Goal: Task Accomplishment & Management: Use online tool/utility

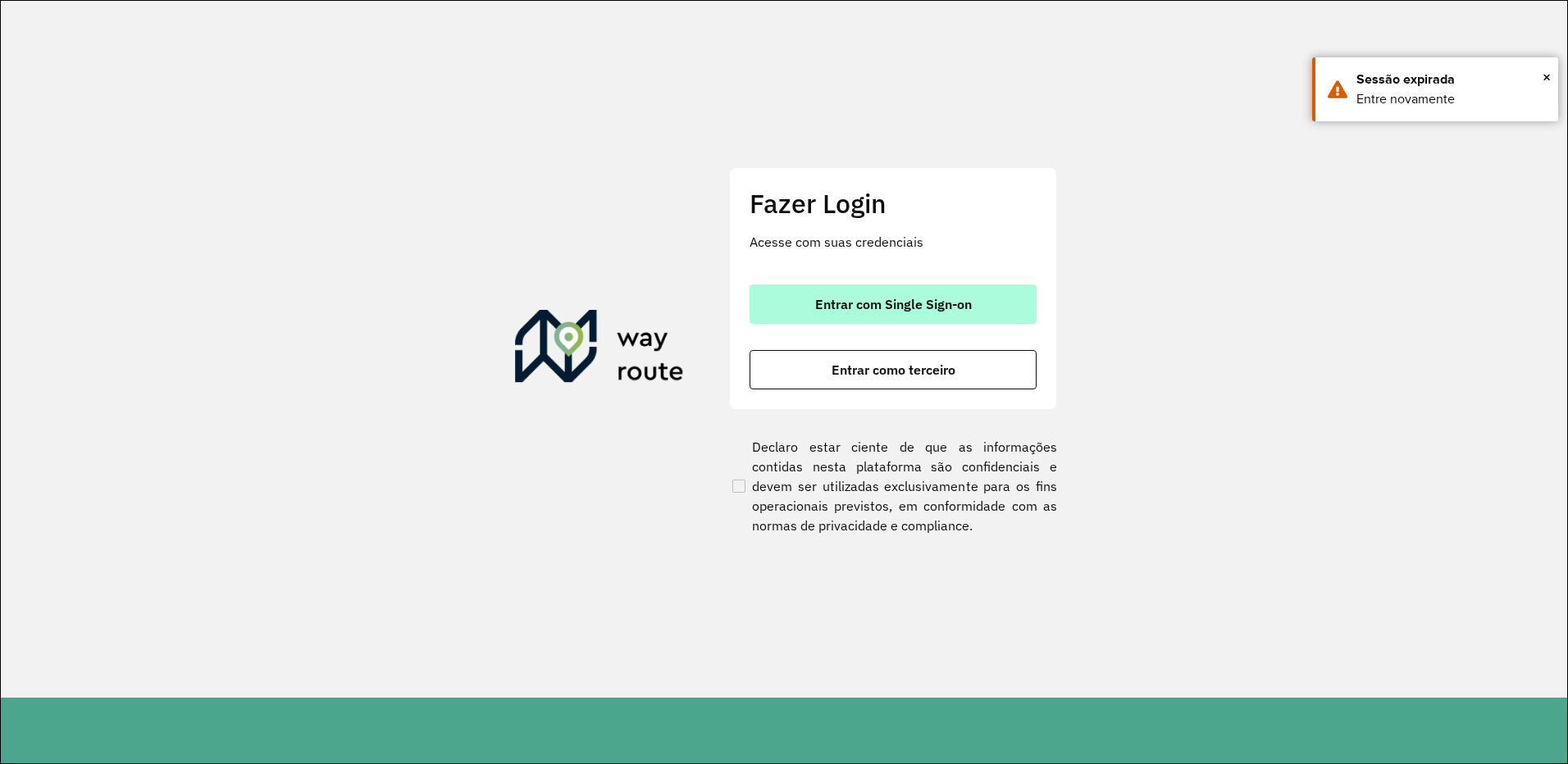
click at [893, 303] on span "Entrar com Single Sign-on" at bounding box center [893, 303] width 157 height 13
click at [875, 290] on button "Entrar com Single Sign-on" at bounding box center [892, 303] width 287 height 39
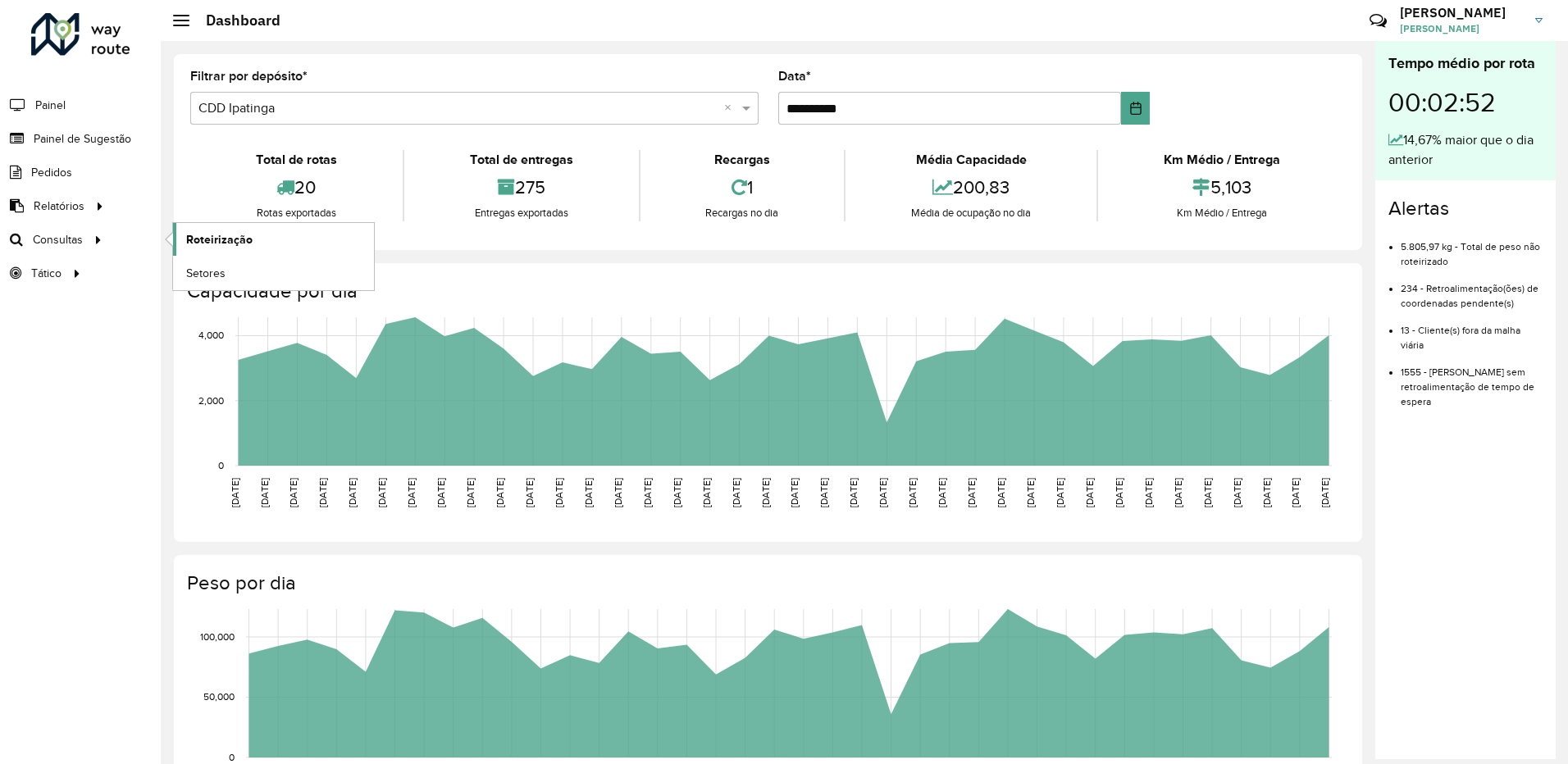
click at [197, 246] on span "Roteirização" at bounding box center [219, 240] width 67 height 18
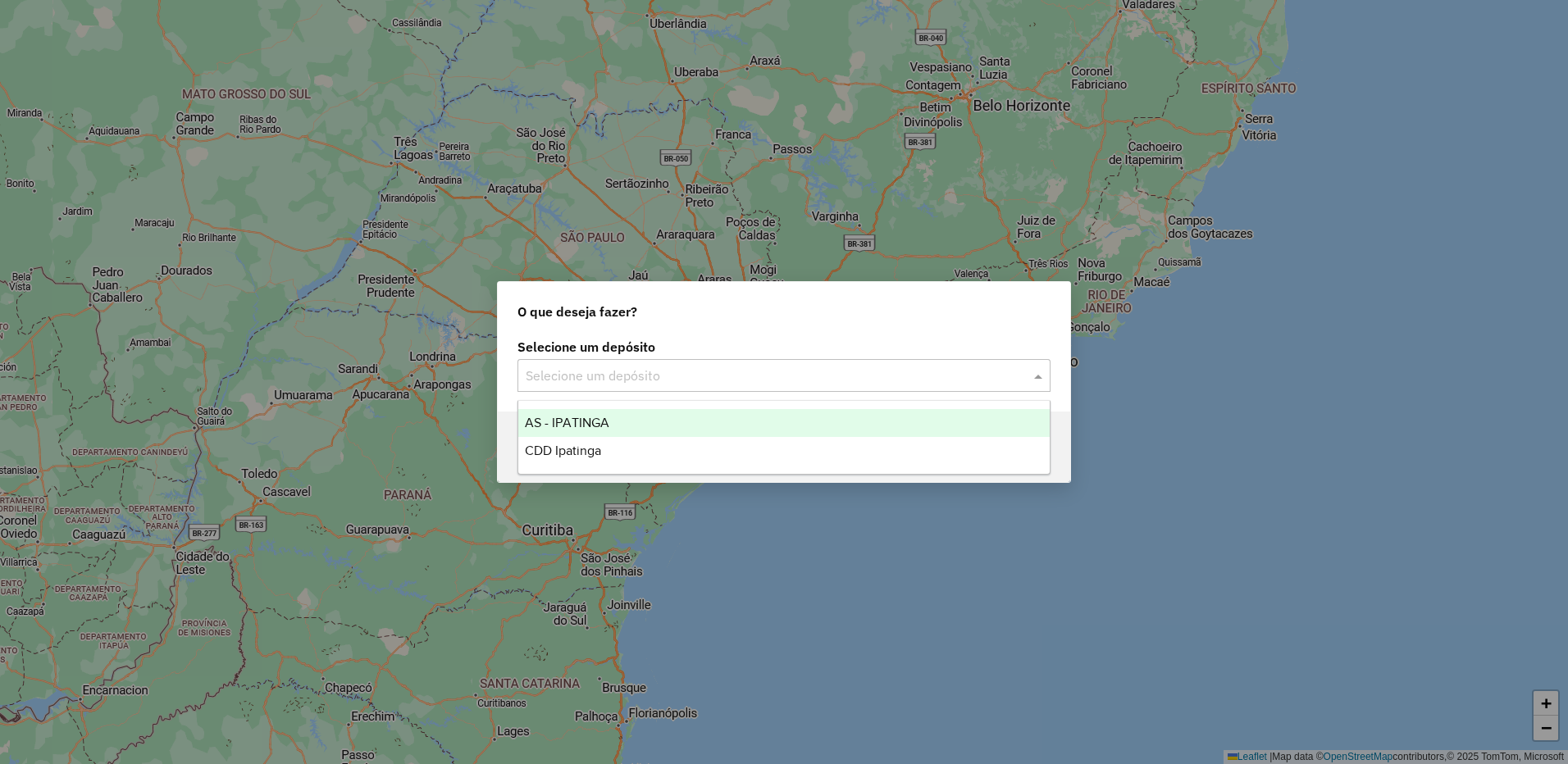
click at [612, 370] on input "text" at bounding box center [768, 376] width 484 height 19
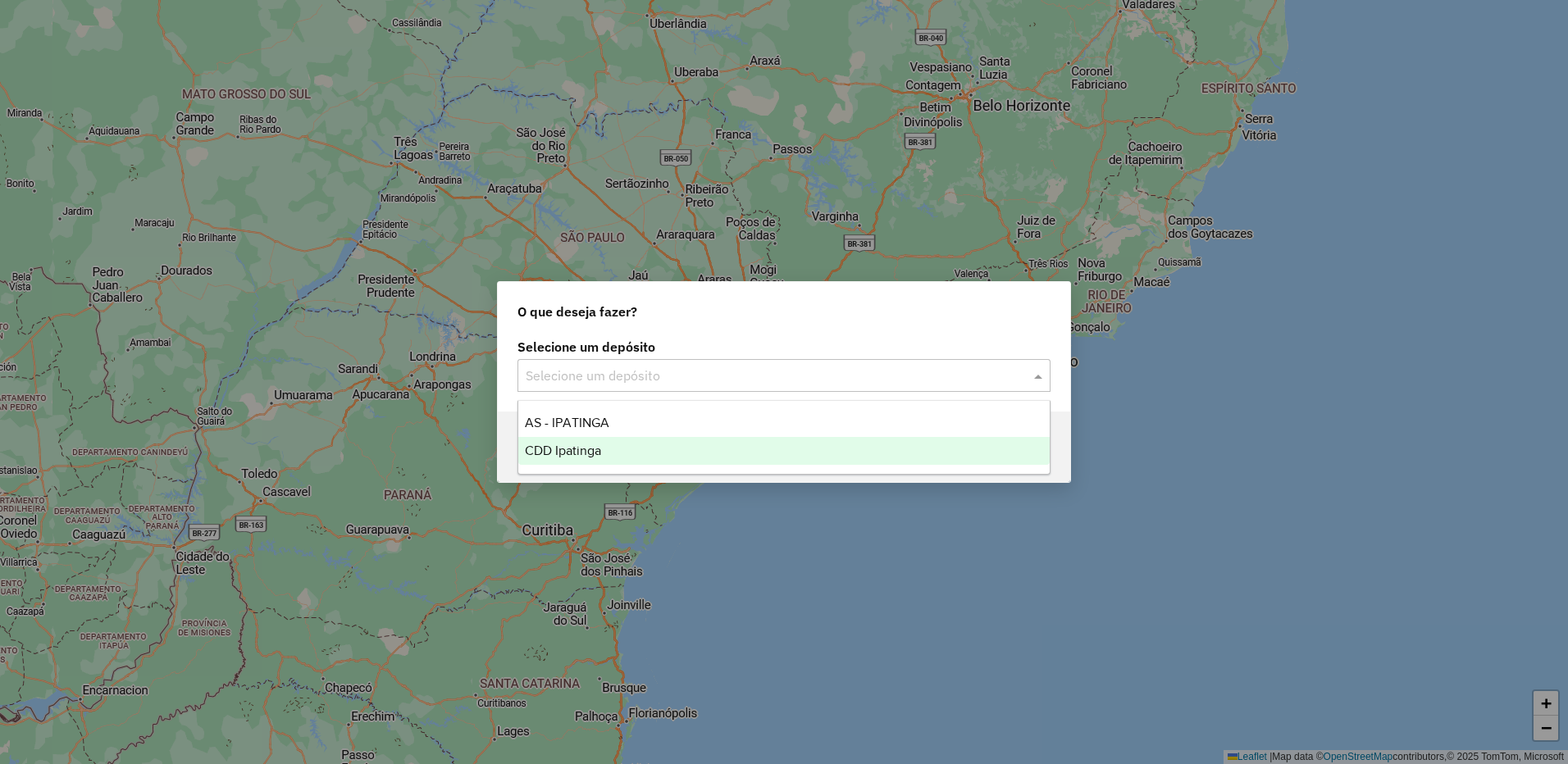
click at [611, 444] on div "CDD Ipatinga" at bounding box center [784, 451] width 532 height 28
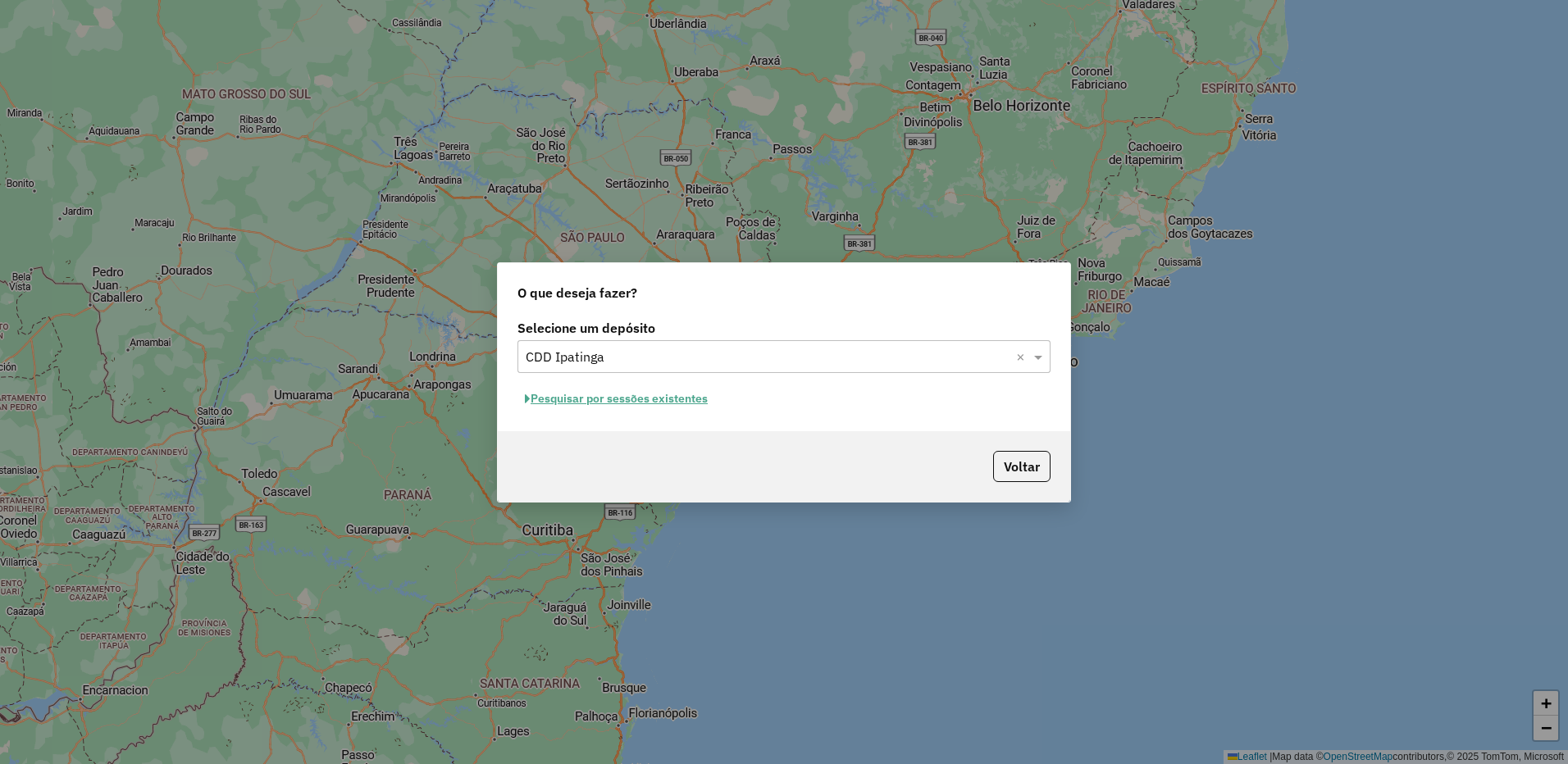
click at [689, 392] on button "Pesquisar por sessões existentes" at bounding box center [616, 398] width 197 height 25
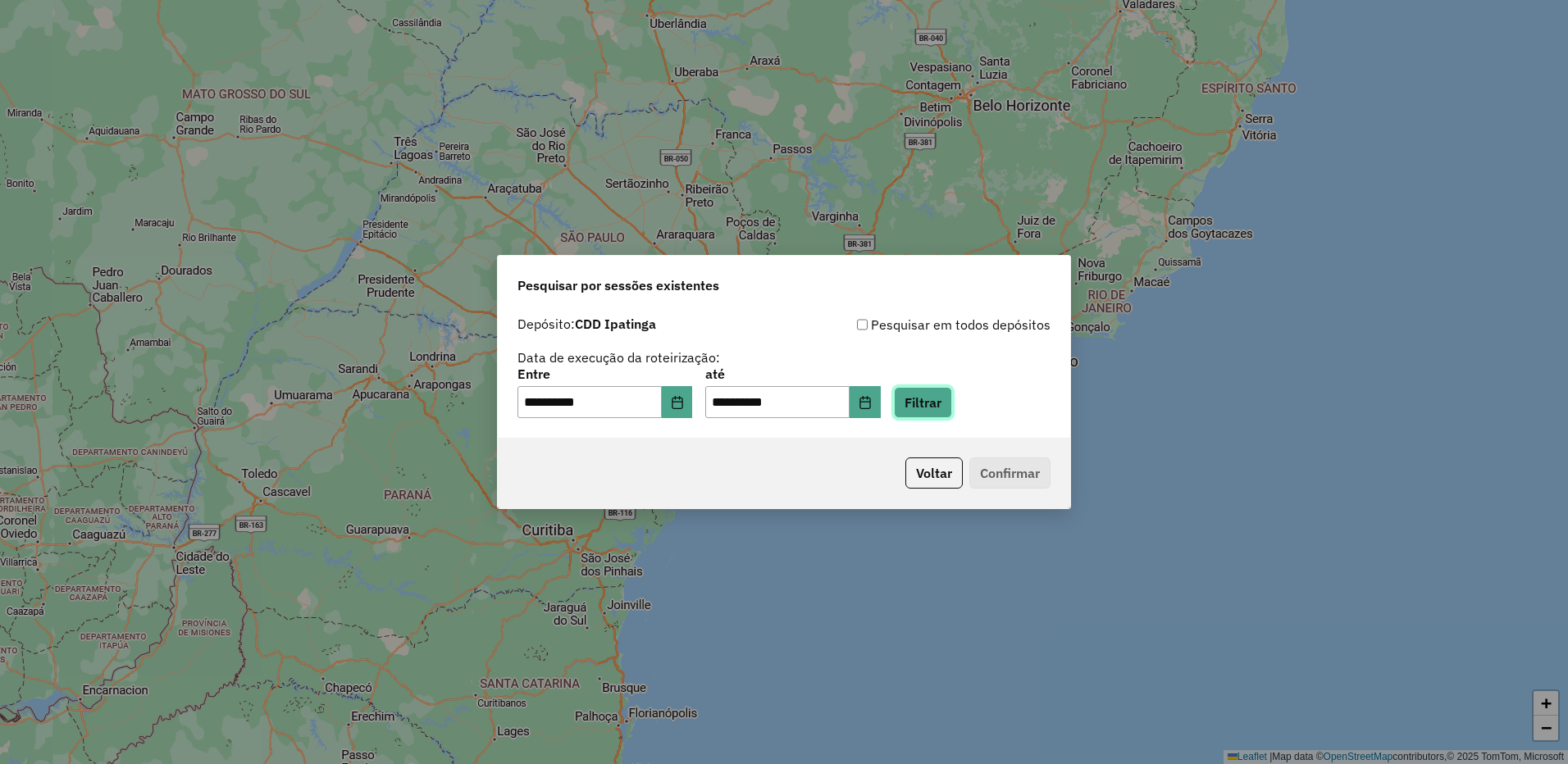
click at [950, 410] on button "Filtrar" at bounding box center [923, 403] width 58 height 32
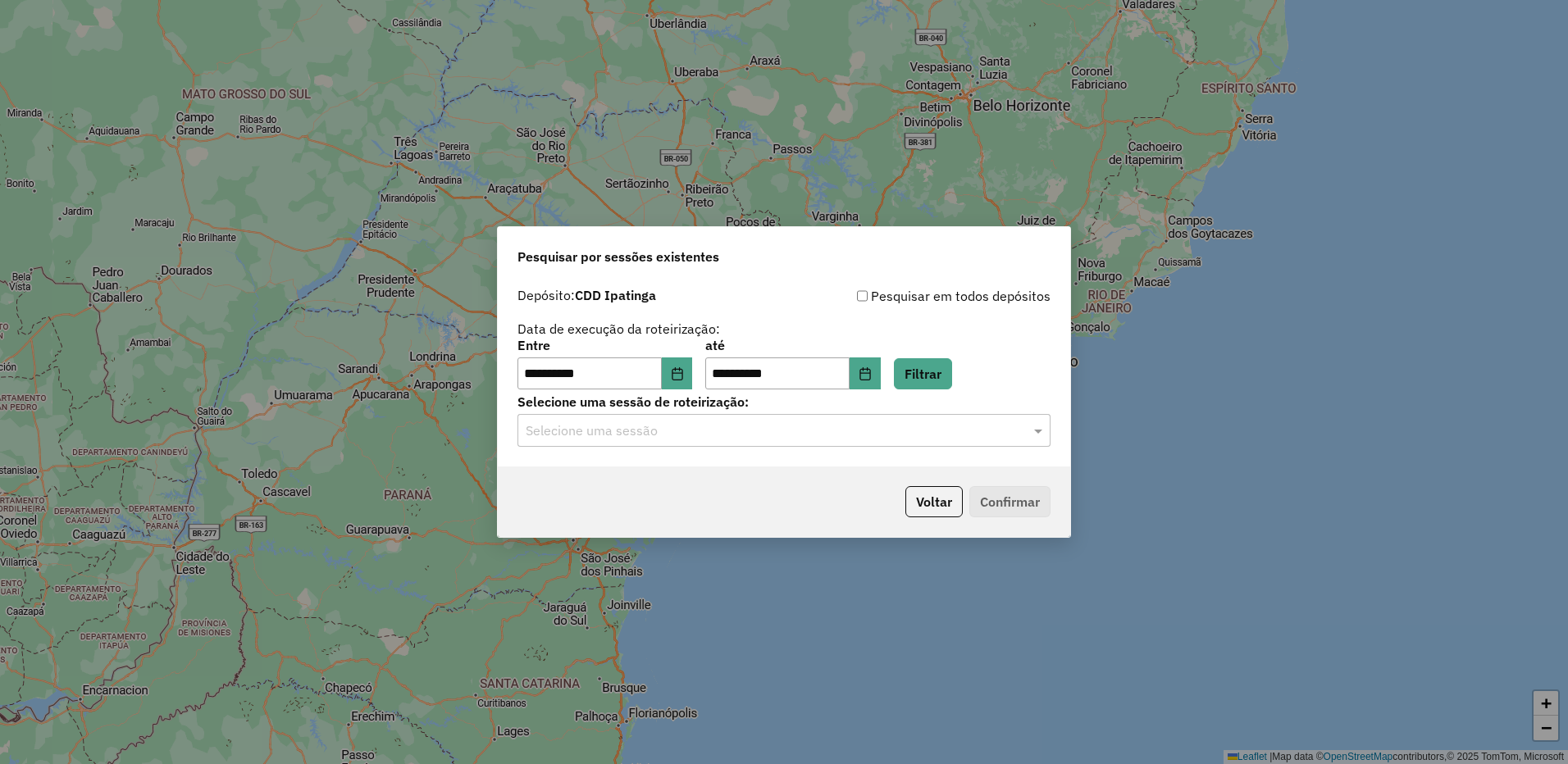
click at [924, 425] on input "text" at bounding box center [768, 432] width 484 height 19
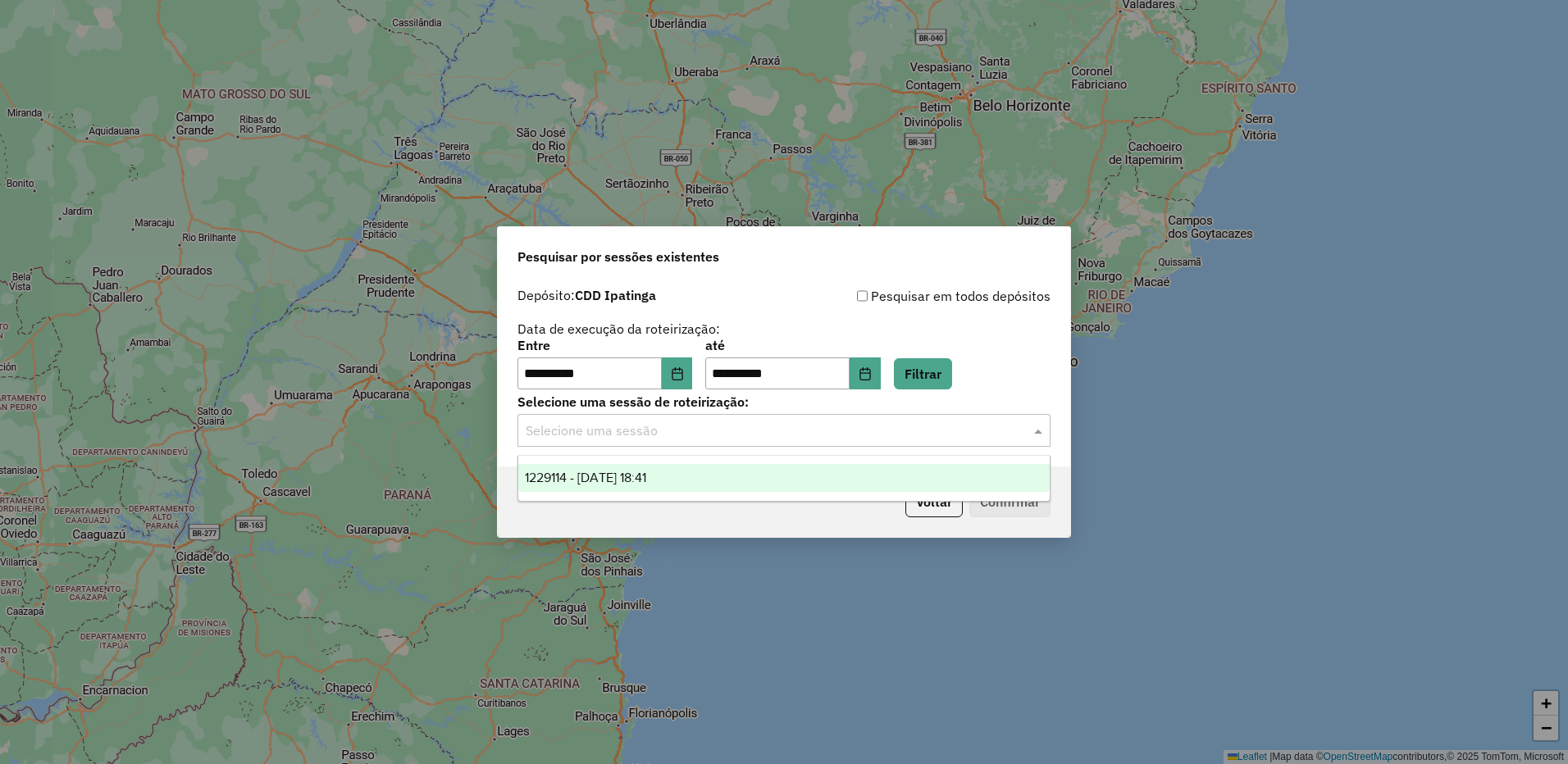
click at [866, 467] on div "1229114 - 13/08/2025 18:41" at bounding box center [784, 478] width 532 height 28
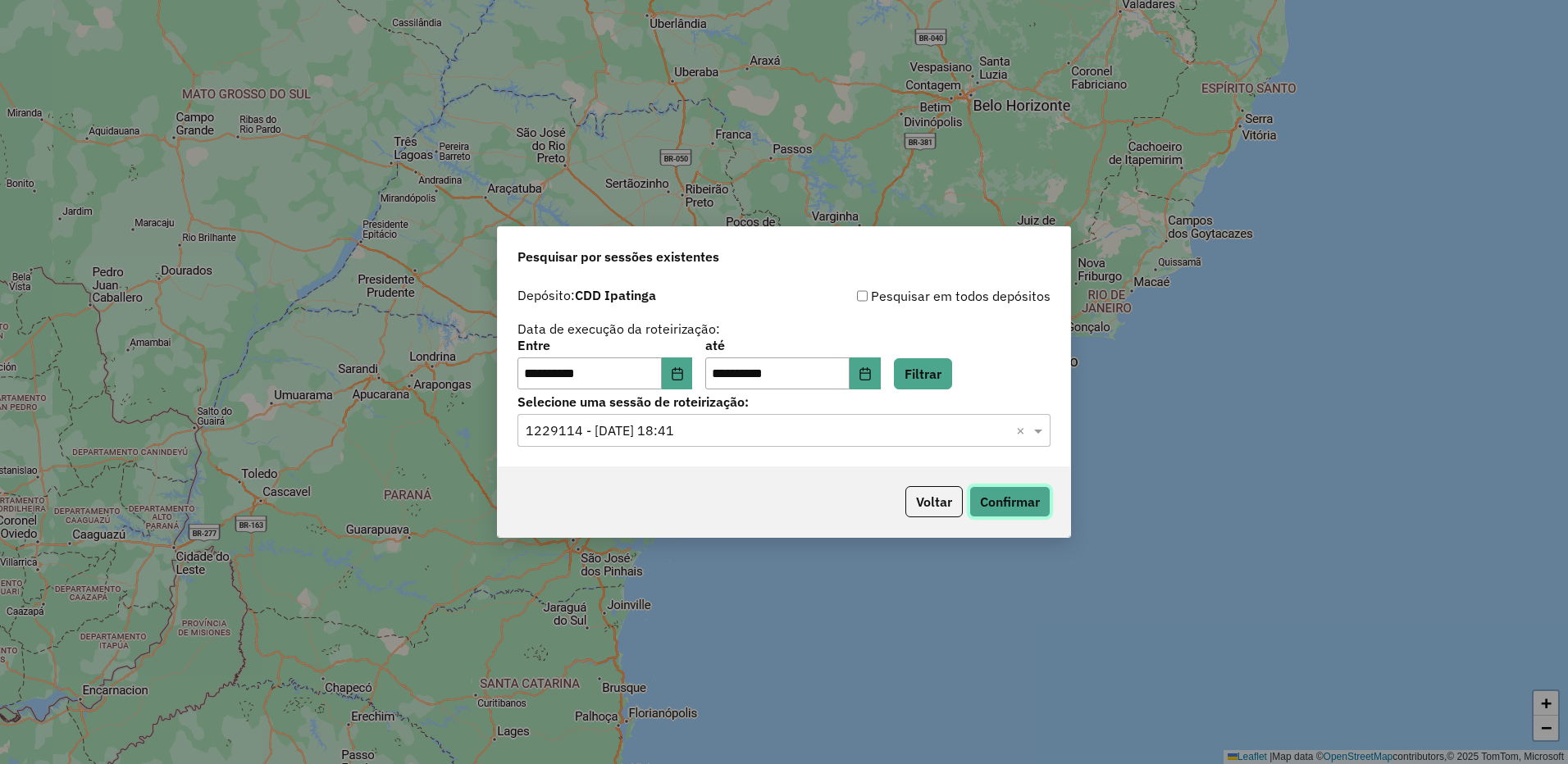
click at [992, 503] on button "Confirmar" at bounding box center [1010, 502] width 82 height 32
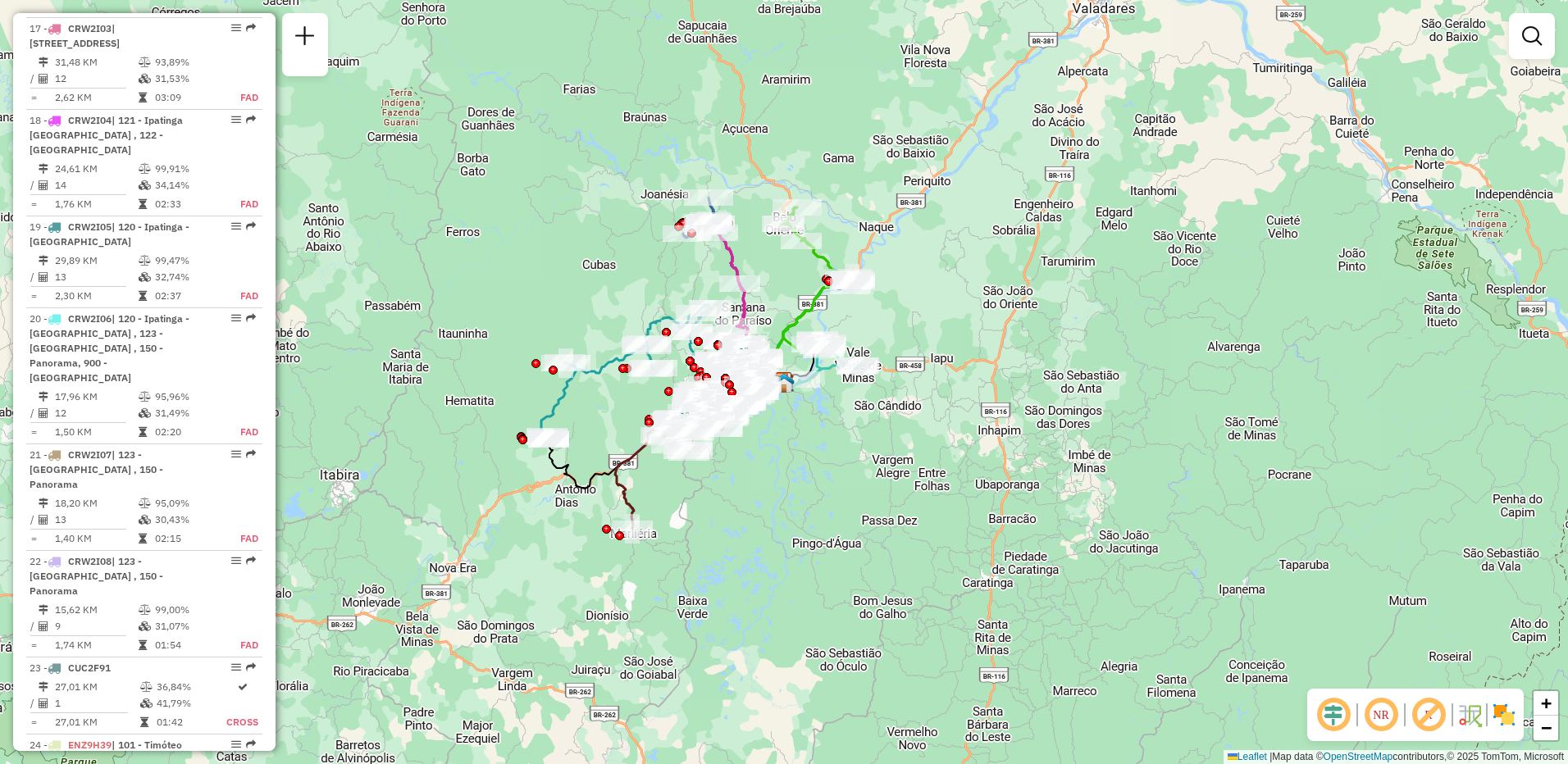
scroll to position [2225, 0]
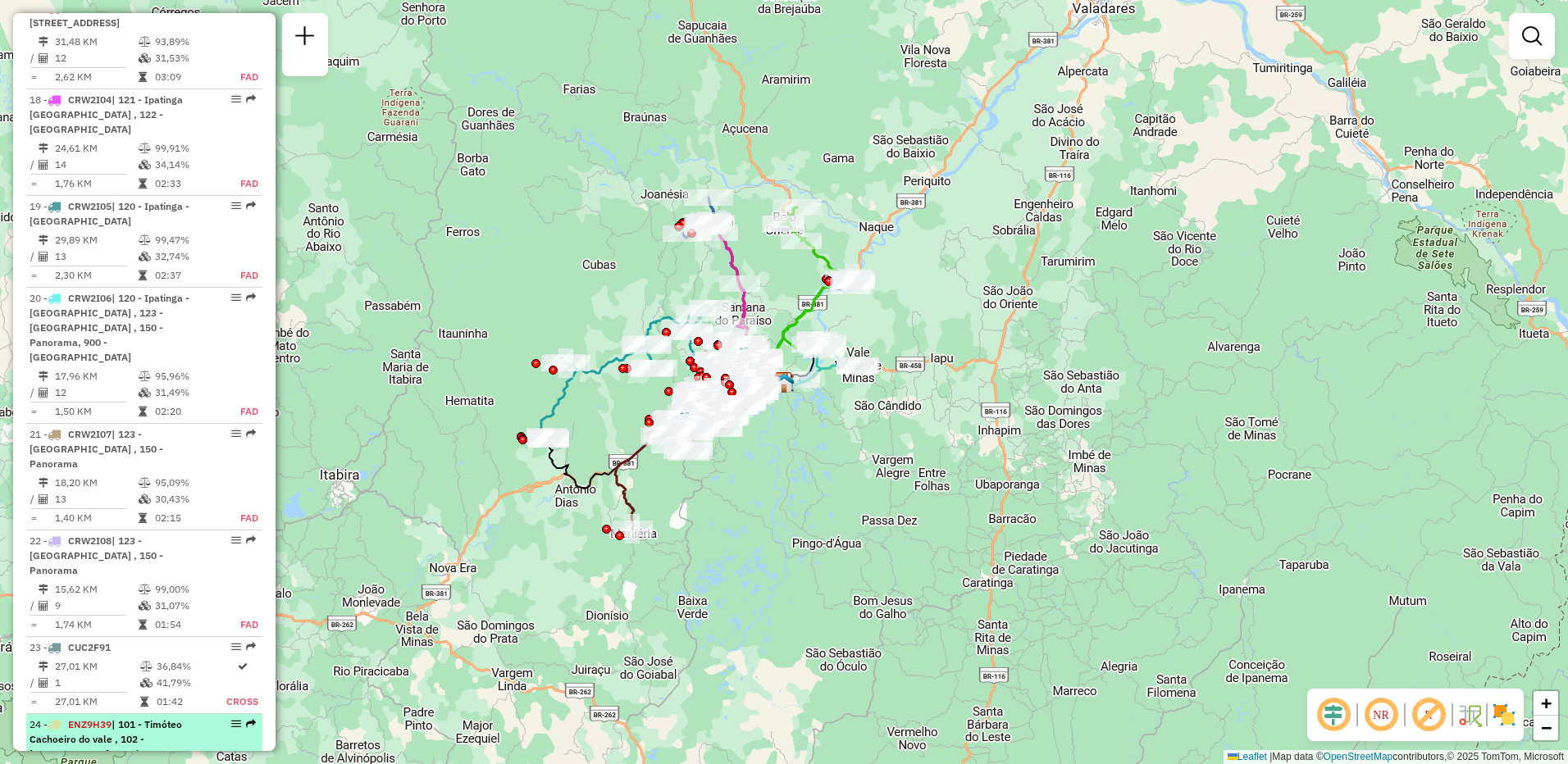
click at [189, 718] on div "24 - ENZ9H39 | 101 - Timóteo Cachoeiro do vale , 102 - Timoteo Cava grande , 10…" at bounding box center [117, 761] width 174 height 89
select select "**********"
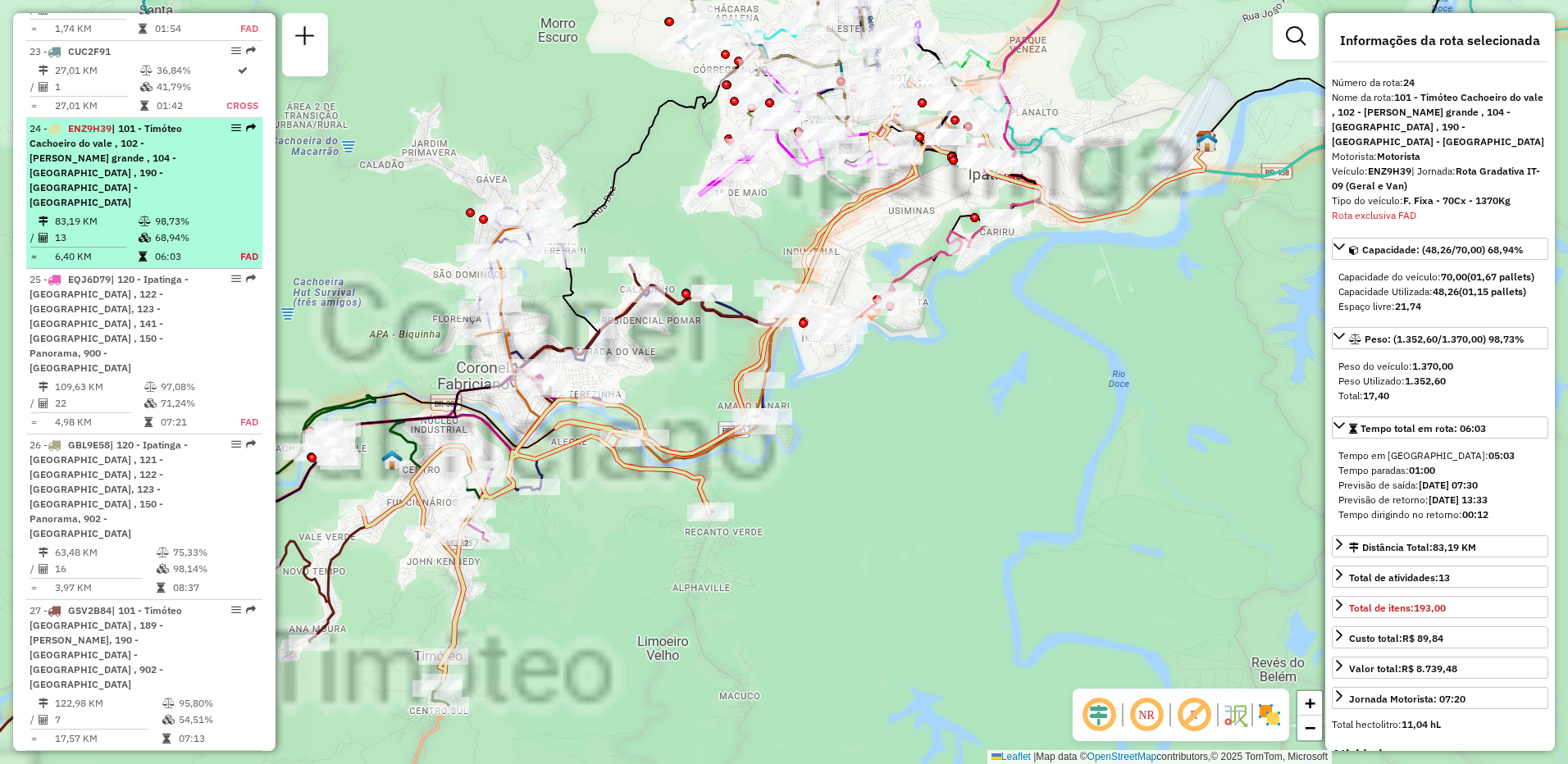
scroll to position [2853, 0]
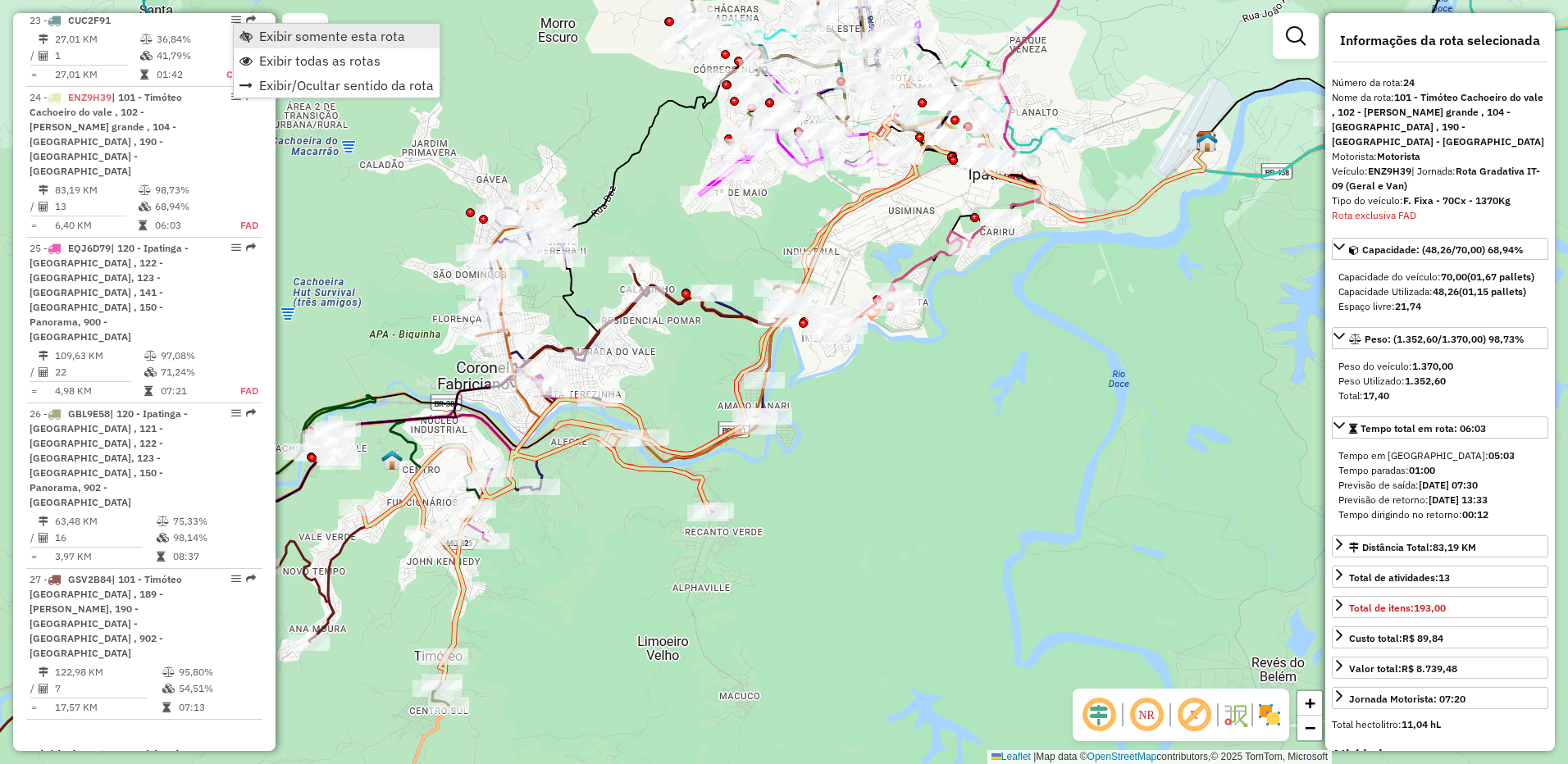
click at [267, 34] on span "Exibir somente esta rota" at bounding box center [332, 36] width 146 height 13
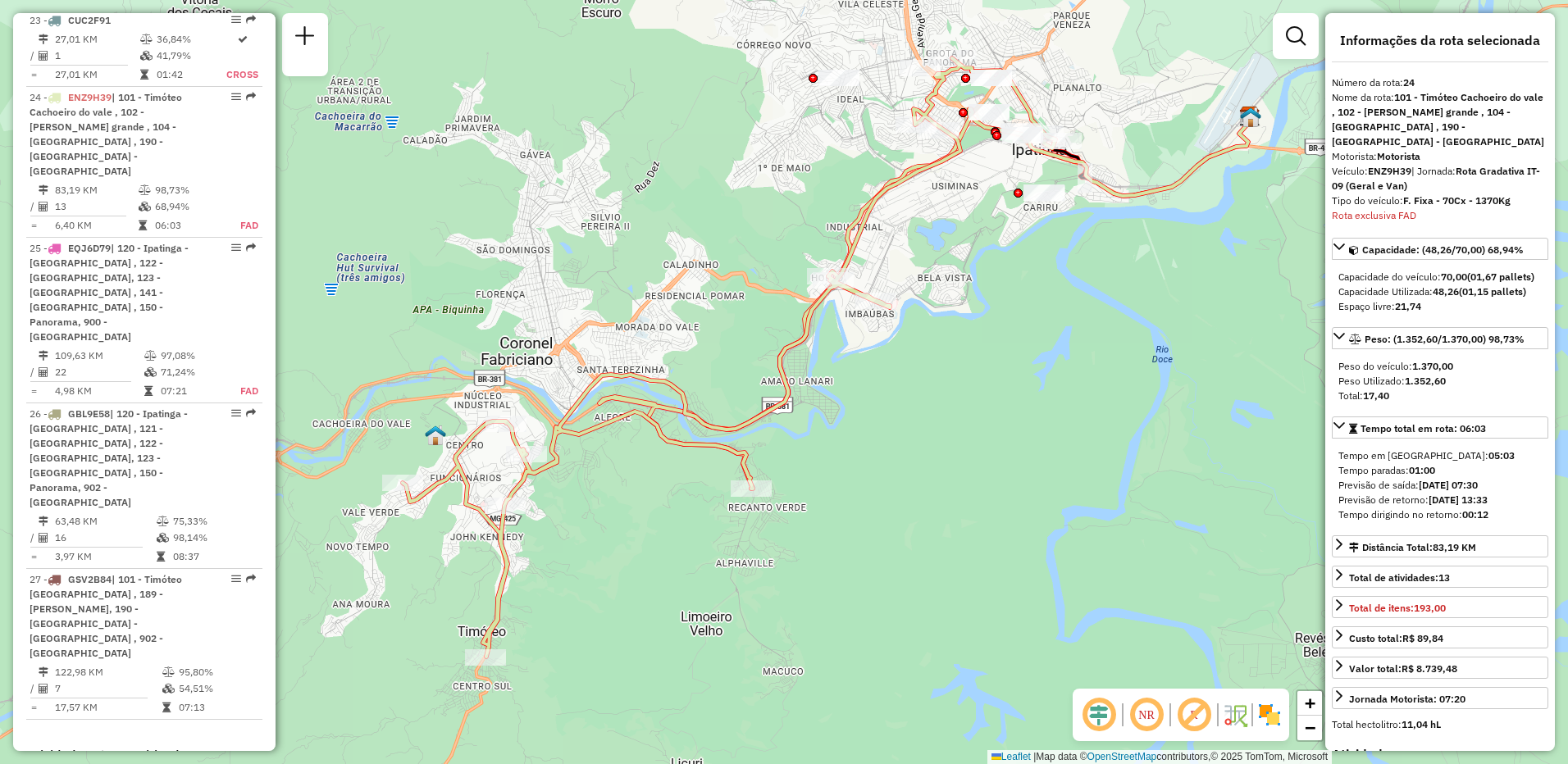
drag, startPoint x: 798, startPoint y: 535, endPoint x: 841, endPoint y: 511, distance: 49.2
click at [841, 511] on div "Janela de atendimento Grade de atendimento Capacidade Transportadoras Veículos …" at bounding box center [784, 382] width 1568 height 764
click at [1202, 725] on em at bounding box center [1194, 715] width 39 height 39
click at [1159, 716] on em at bounding box center [1146, 715] width 39 height 39
click at [1196, 716] on em at bounding box center [1194, 715] width 39 height 39
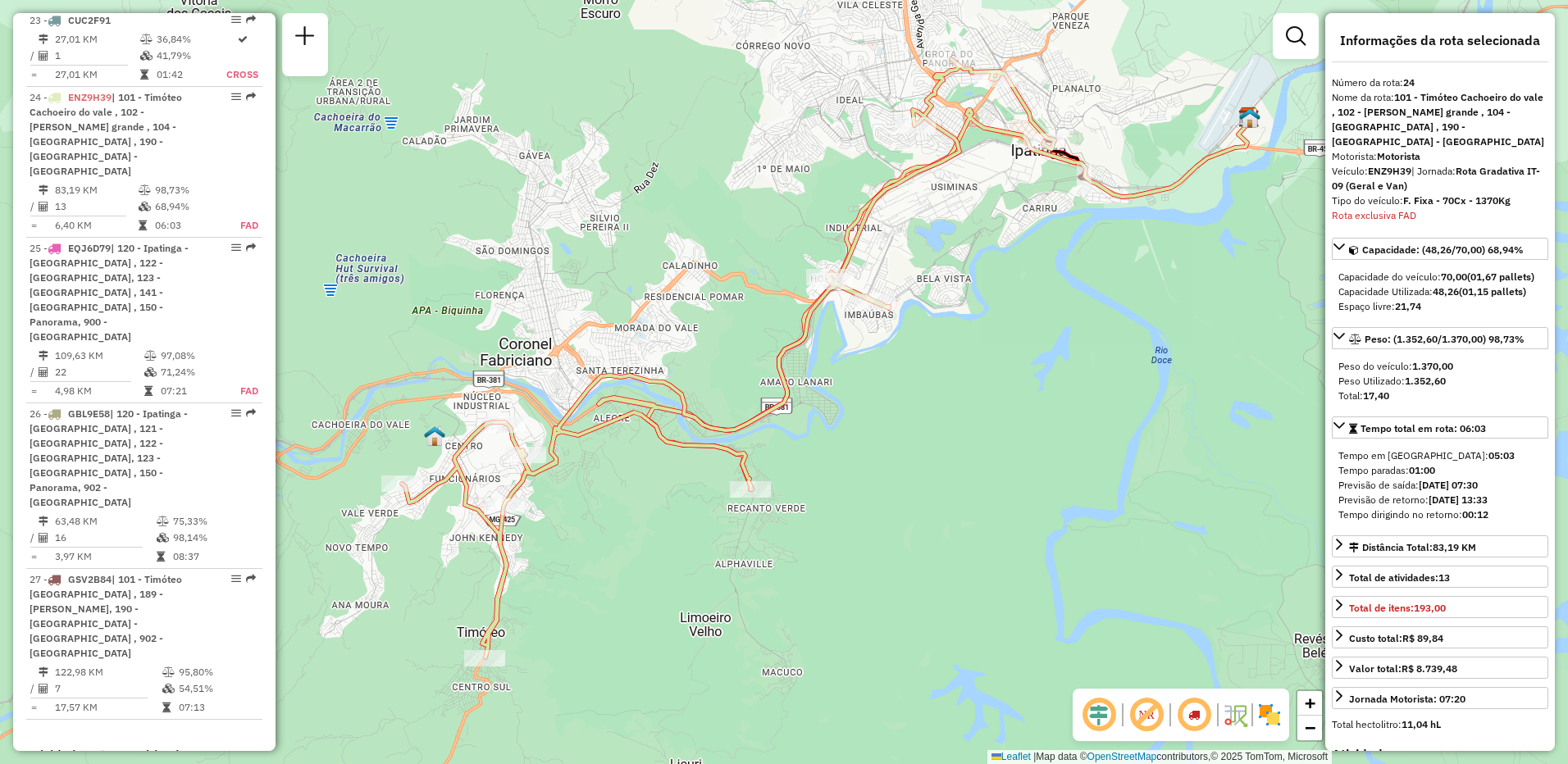
click at [1196, 716] on em at bounding box center [1194, 715] width 39 height 39
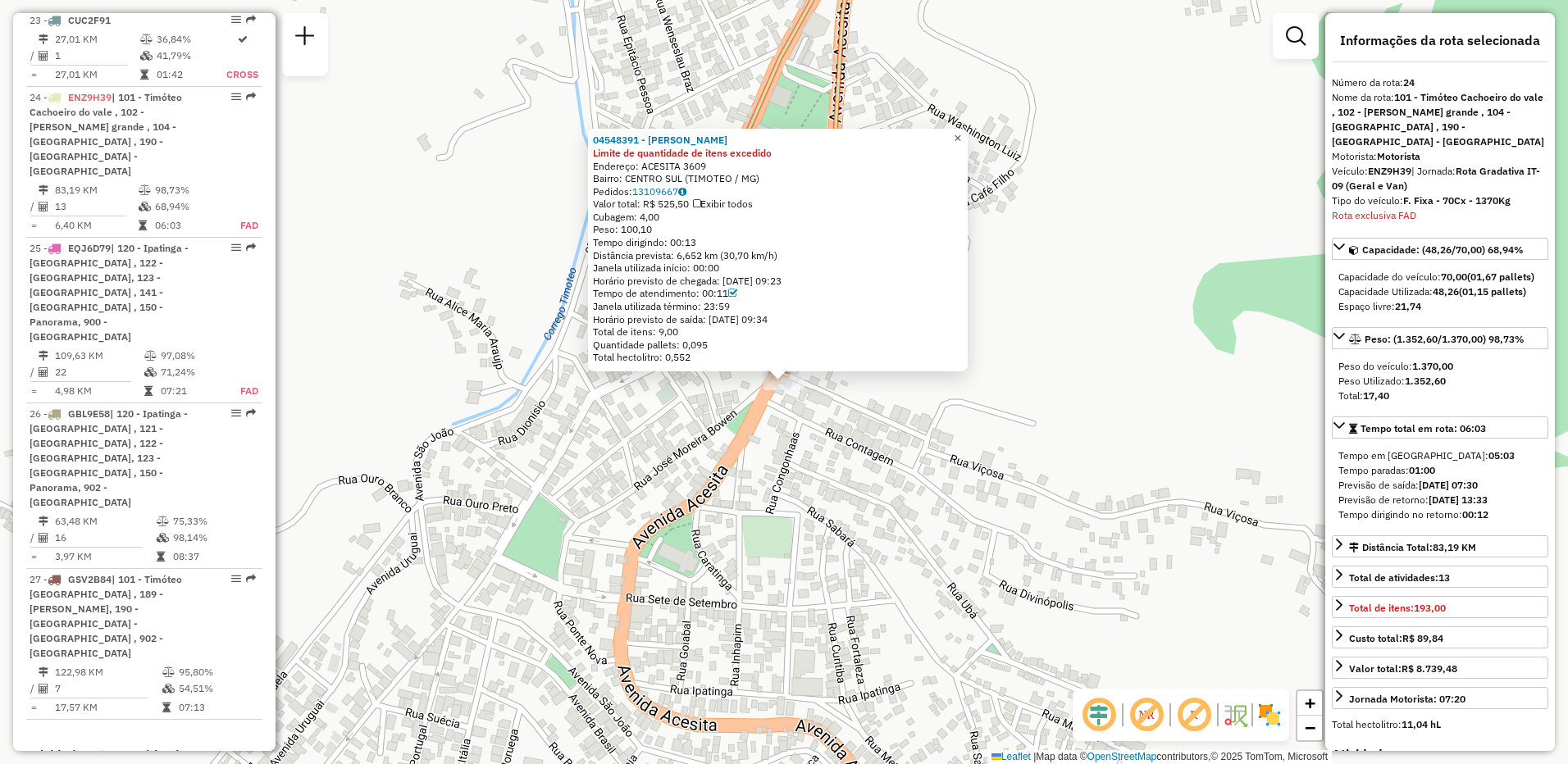
click at [962, 134] on span "×" at bounding box center [957, 139] width 7 height 14
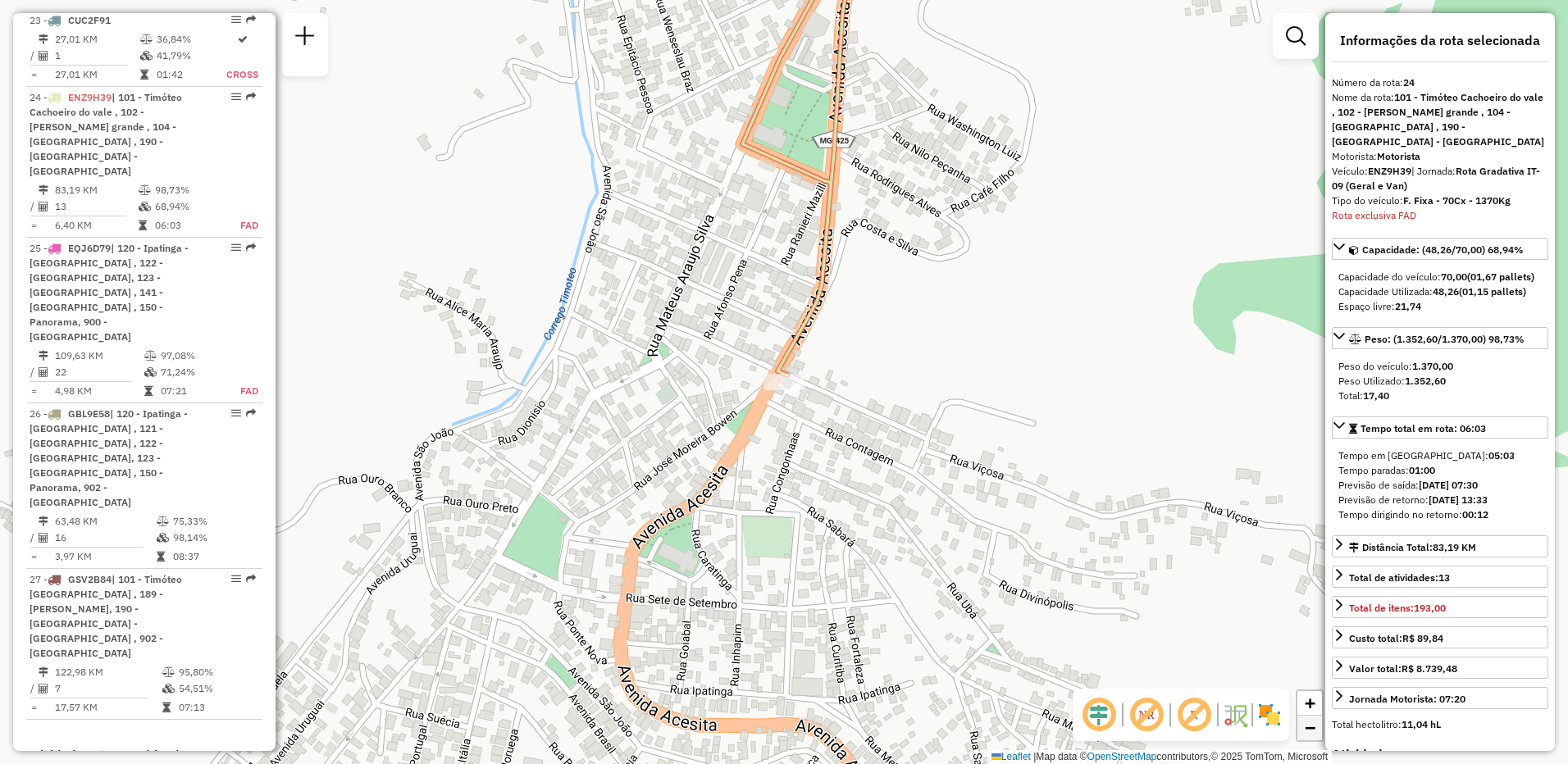
click at [1309, 725] on span "−" at bounding box center [1310, 727] width 11 height 20
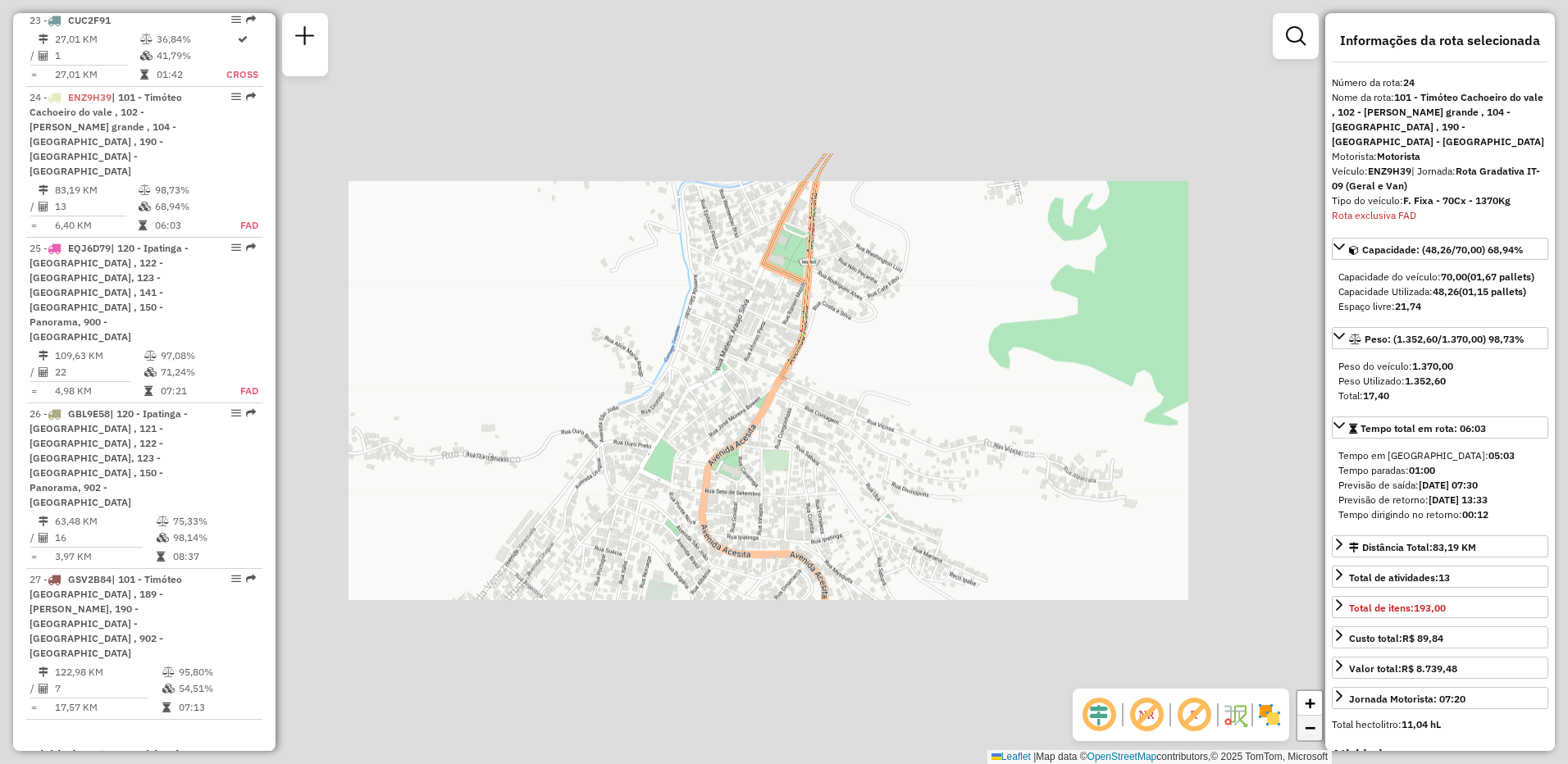
click at [1309, 725] on span "−" at bounding box center [1310, 727] width 11 height 20
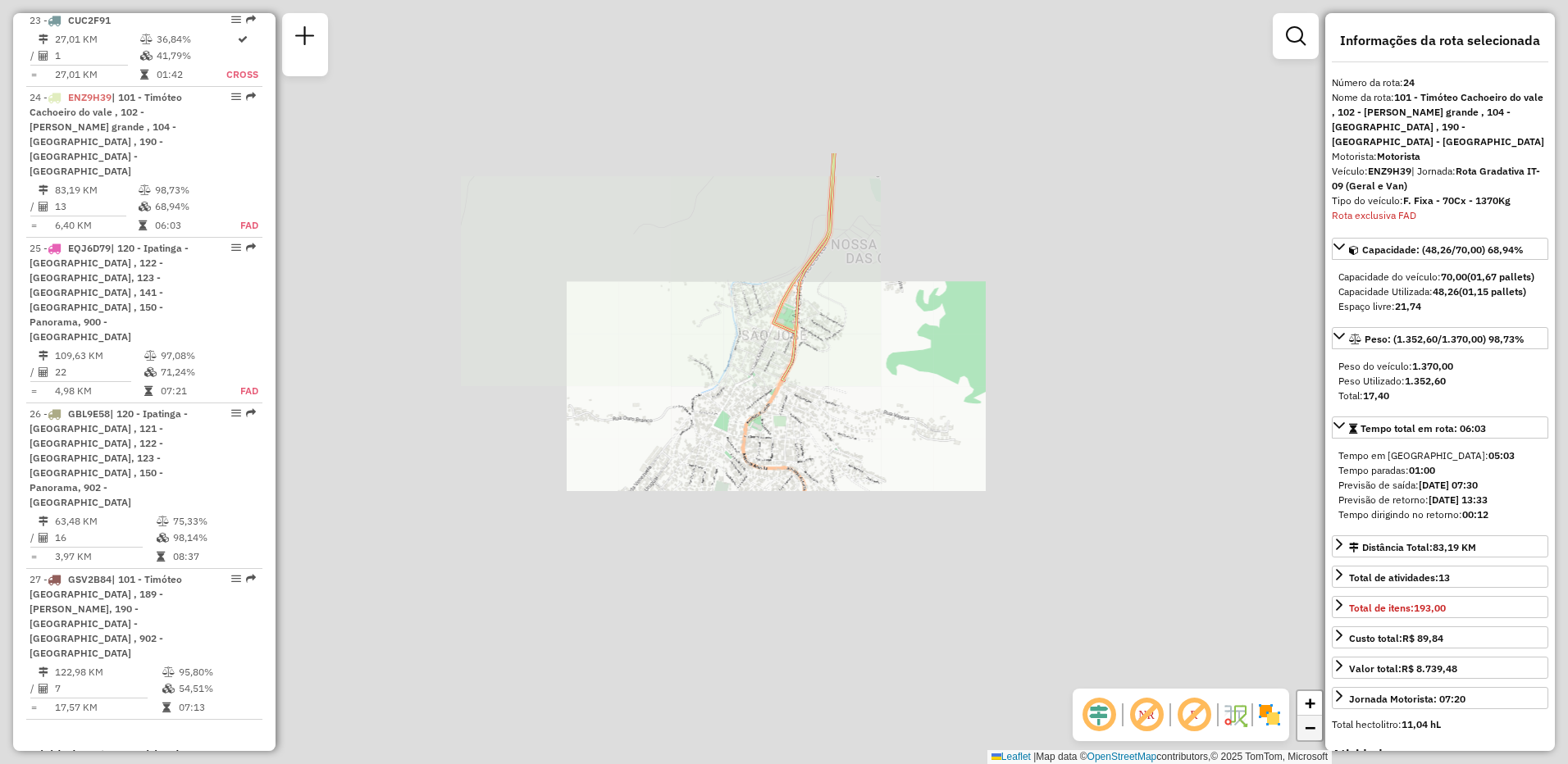
click at [1309, 725] on span "−" at bounding box center [1310, 727] width 11 height 20
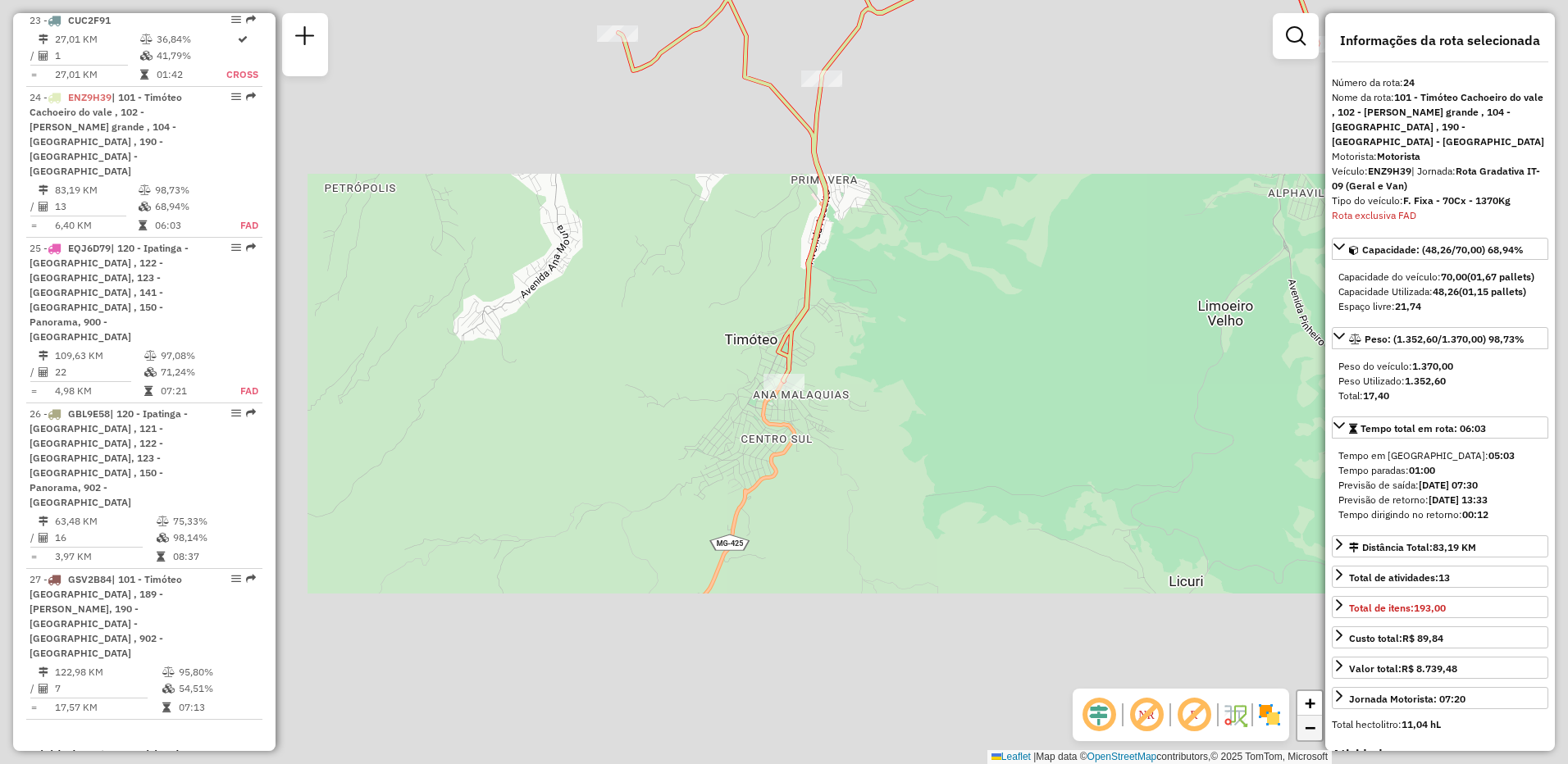
click at [1309, 725] on span "−" at bounding box center [1310, 727] width 11 height 20
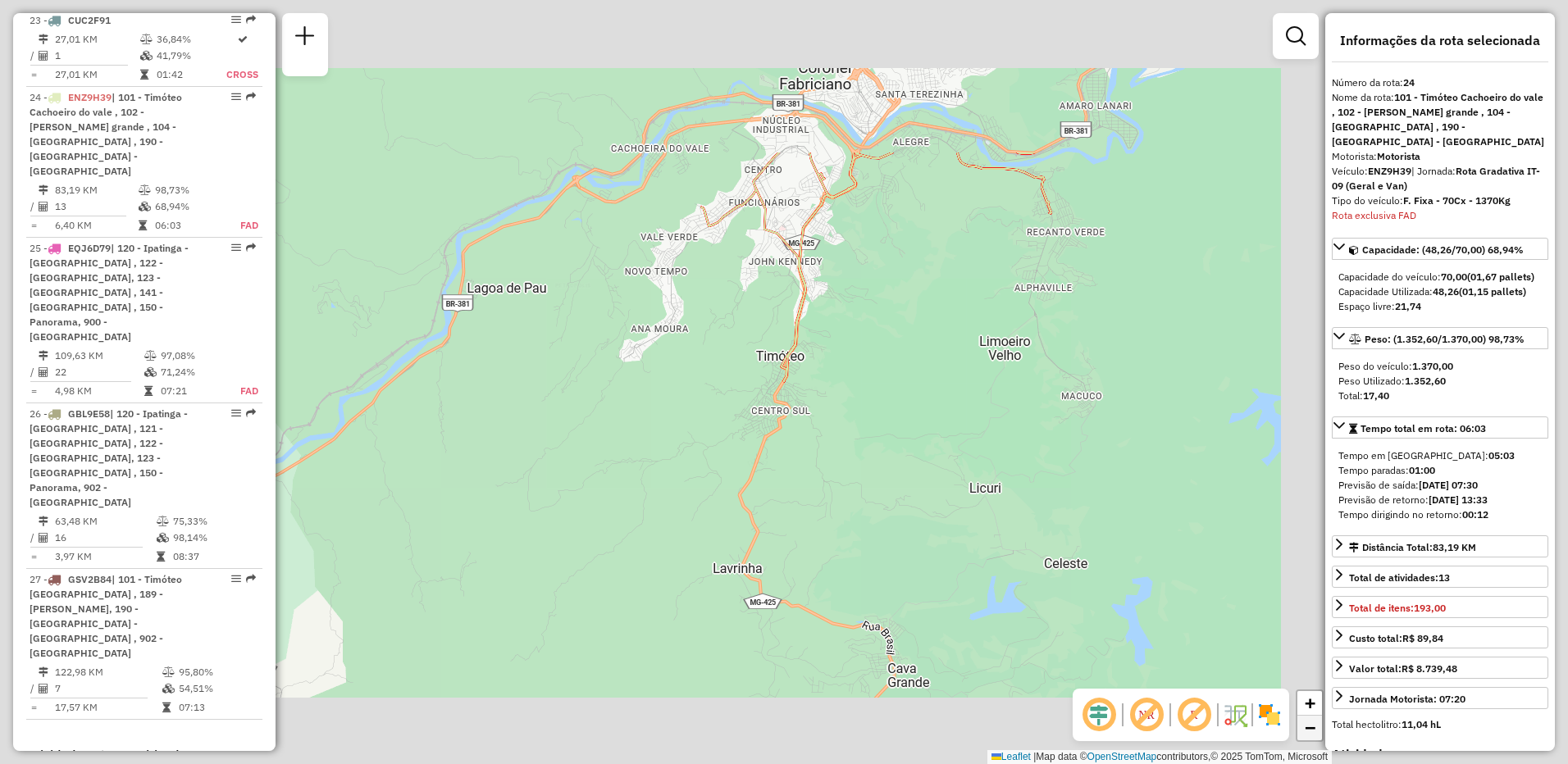
click at [1309, 725] on span "−" at bounding box center [1310, 727] width 11 height 20
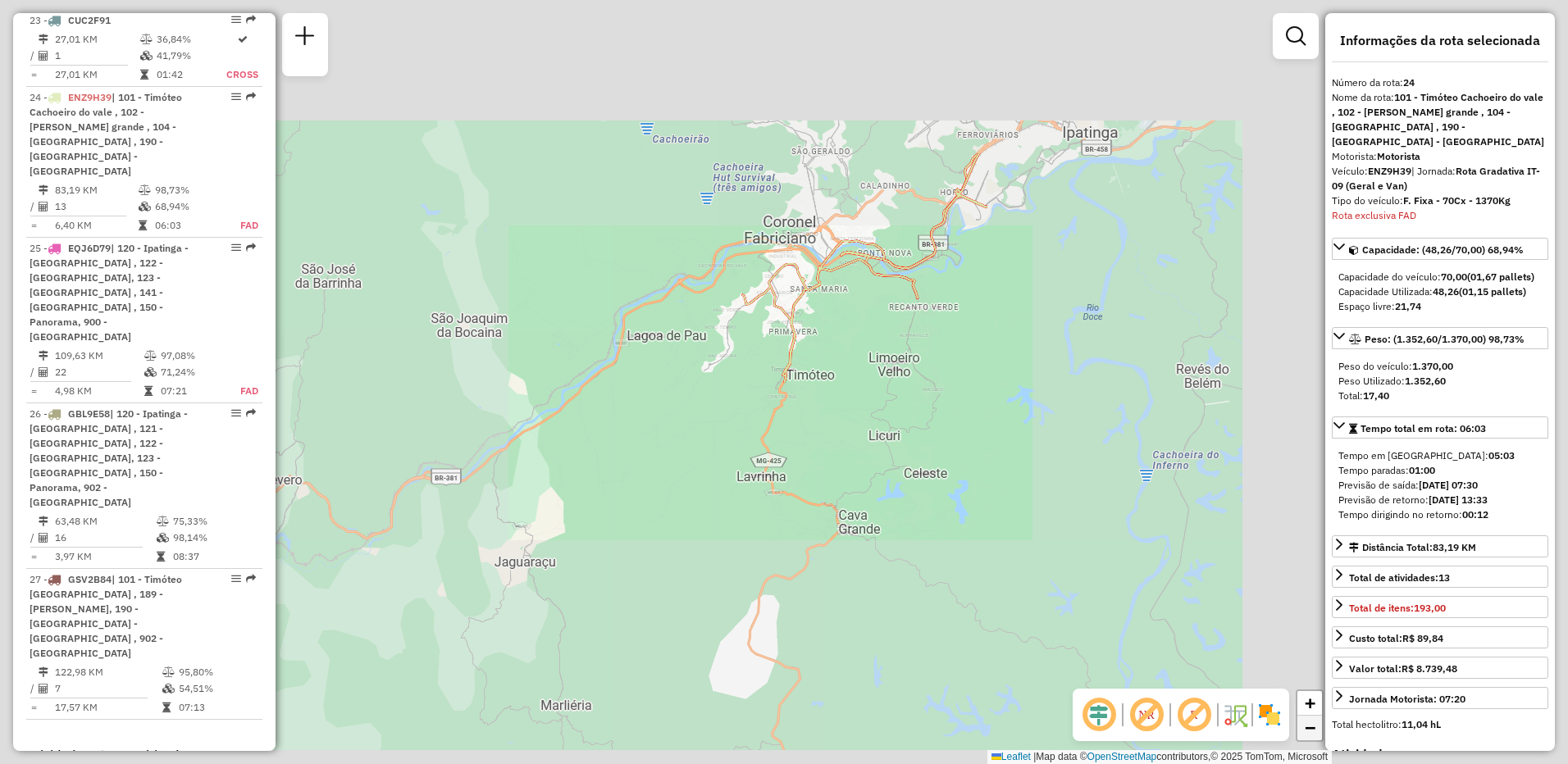
click at [1309, 725] on span "−" at bounding box center [1310, 727] width 11 height 20
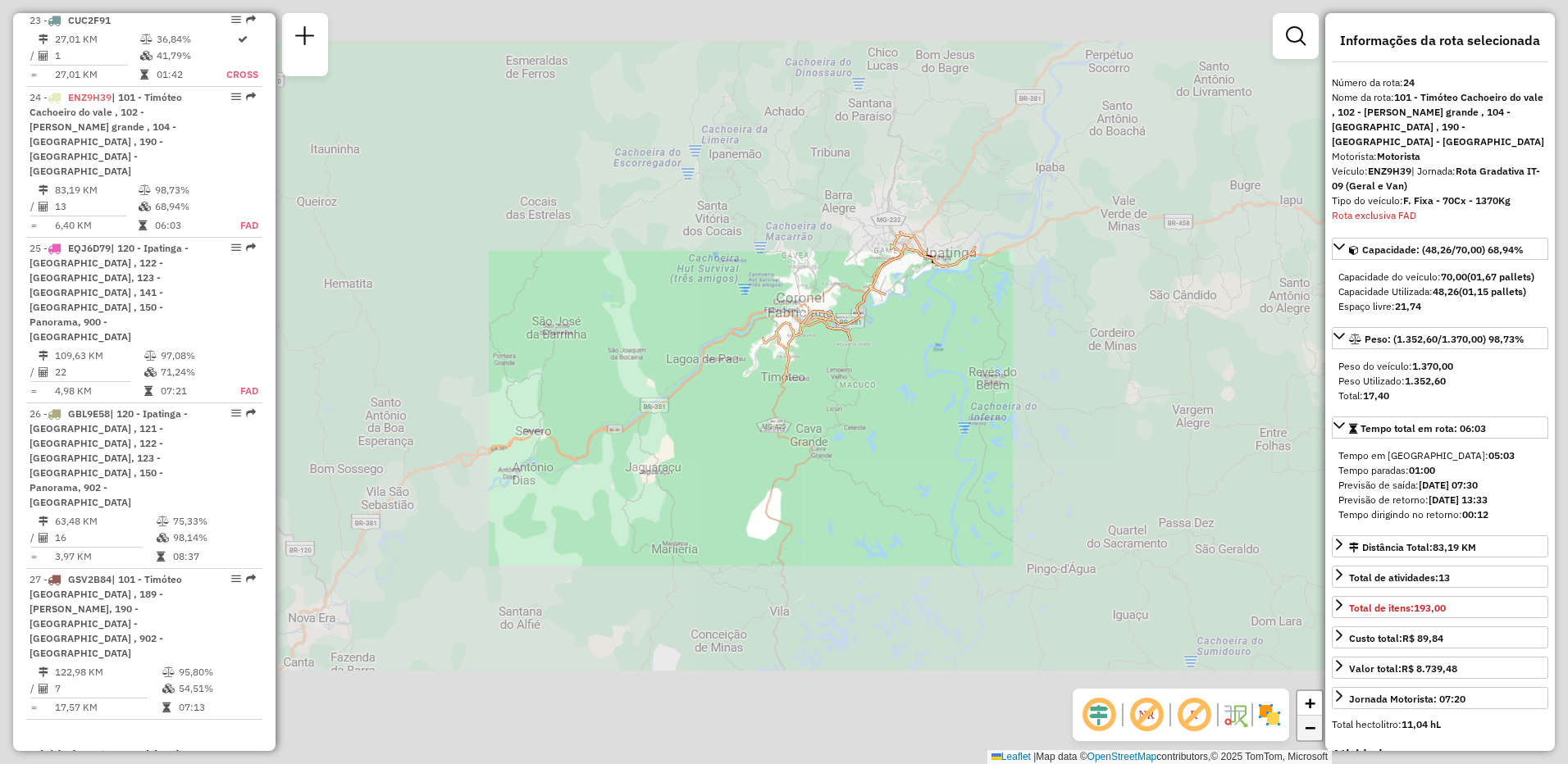
click at [1309, 725] on span "−" at bounding box center [1310, 727] width 11 height 20
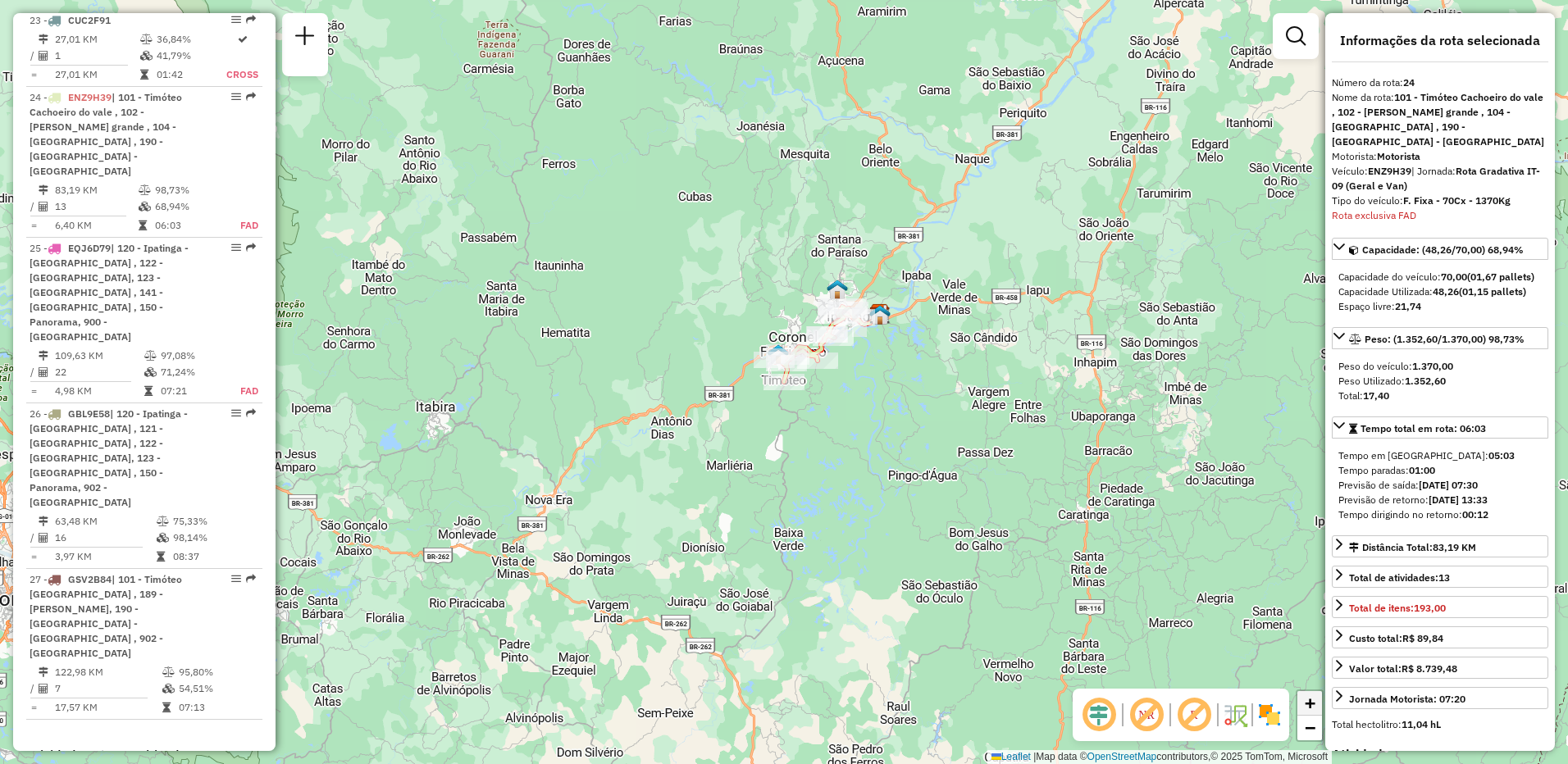
click at [1309, 703] on span "+" at bounding box center [1310, 703] width 11 height 20
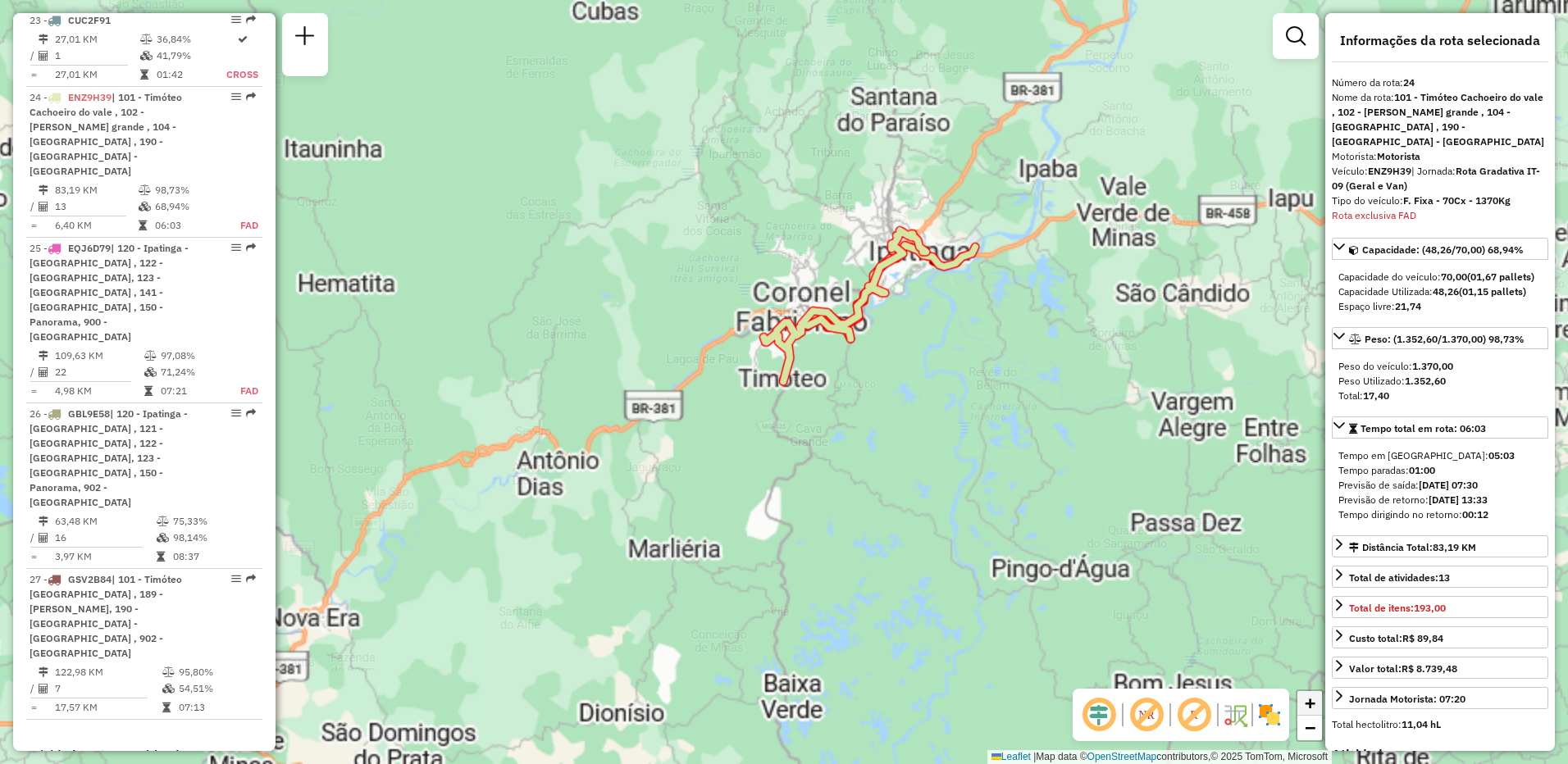
click at [1309, 703] on span "+" at bounding box center [1310, 703] width 11 height 20
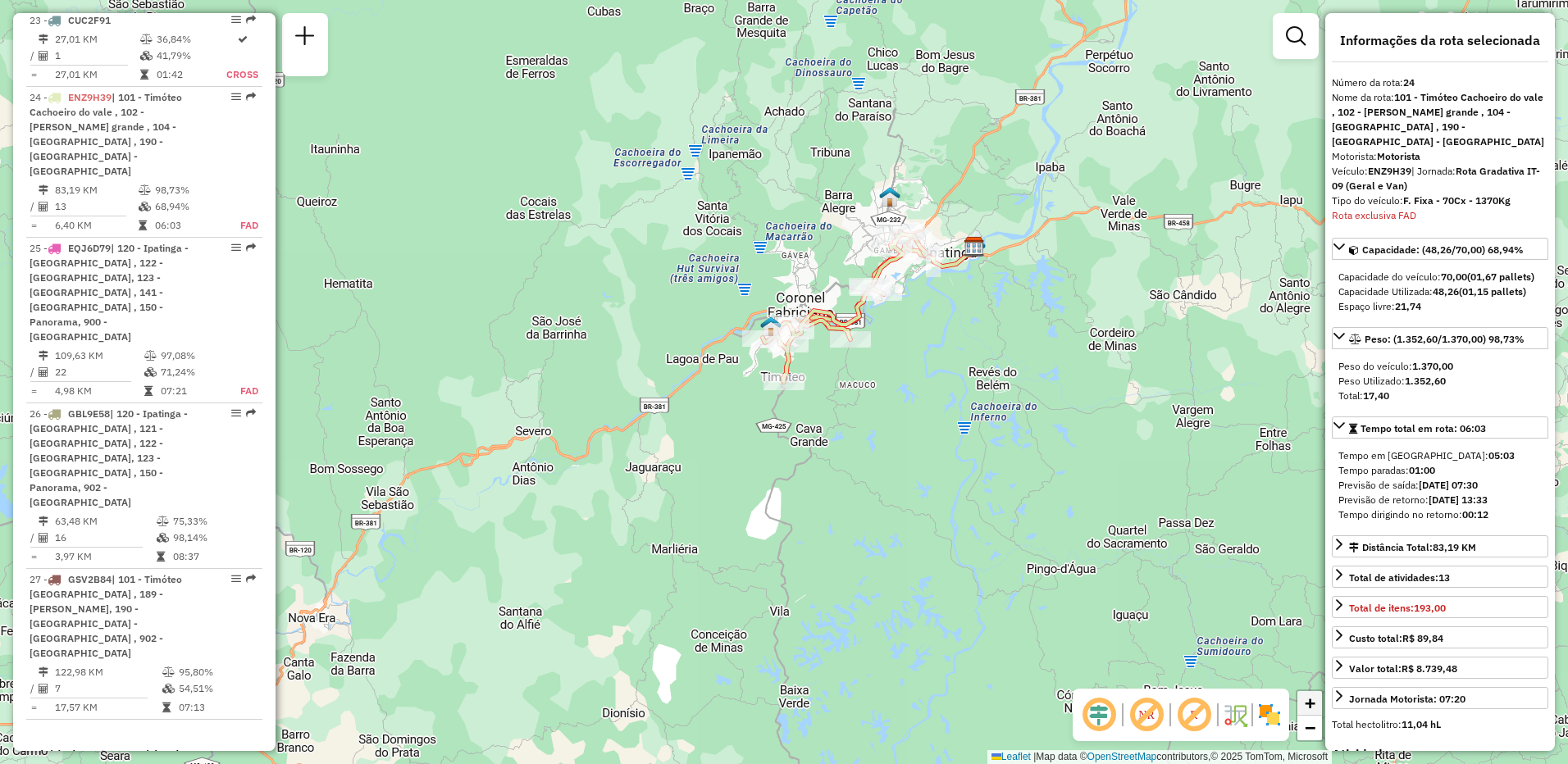
click at [1309, 703] on span "+" at bounding box center [1310, 703] width 11 height 20
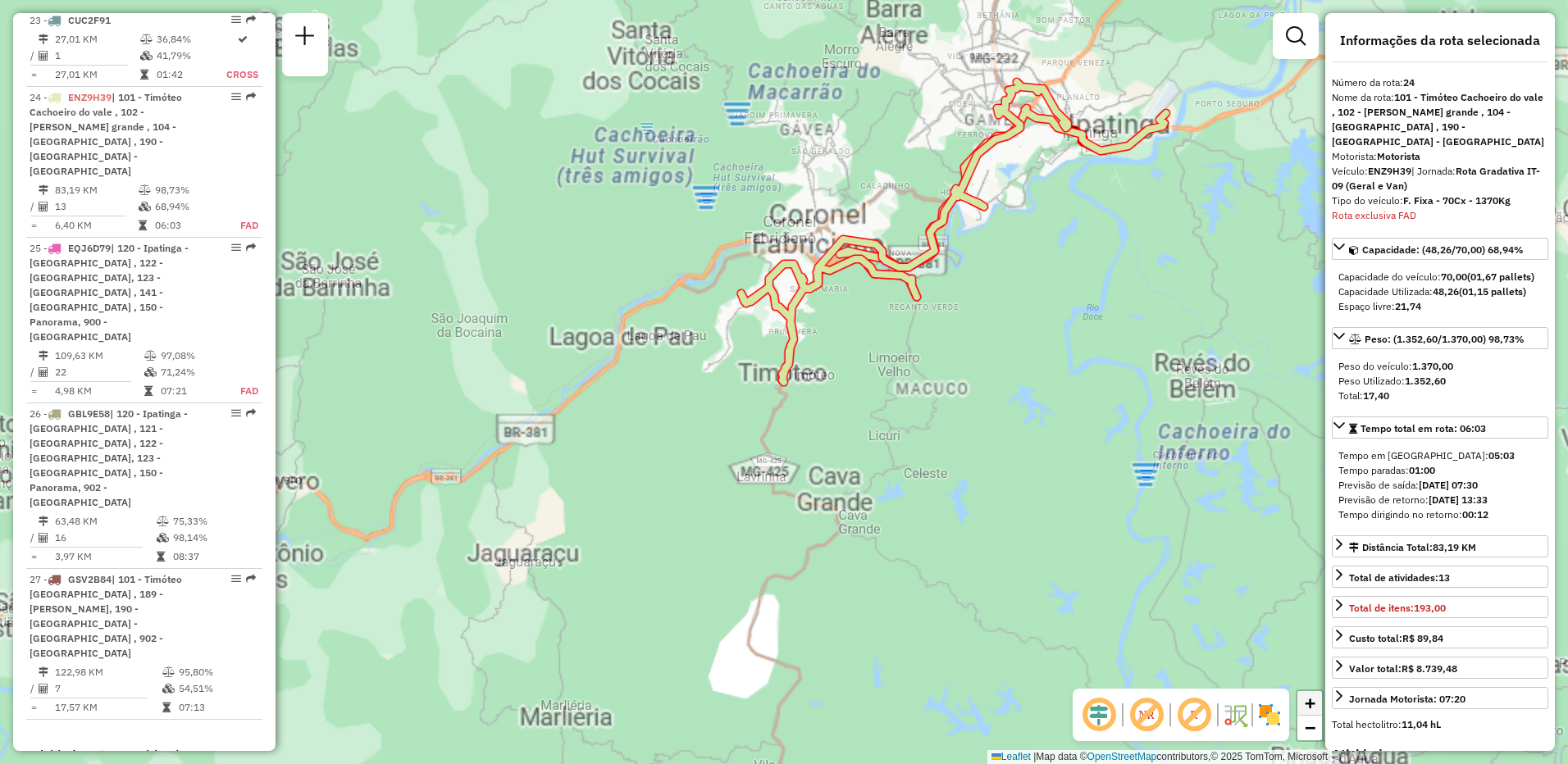
click at [1309, 703] on span "+" at bounding box center [1310, 703] width 11 height 20
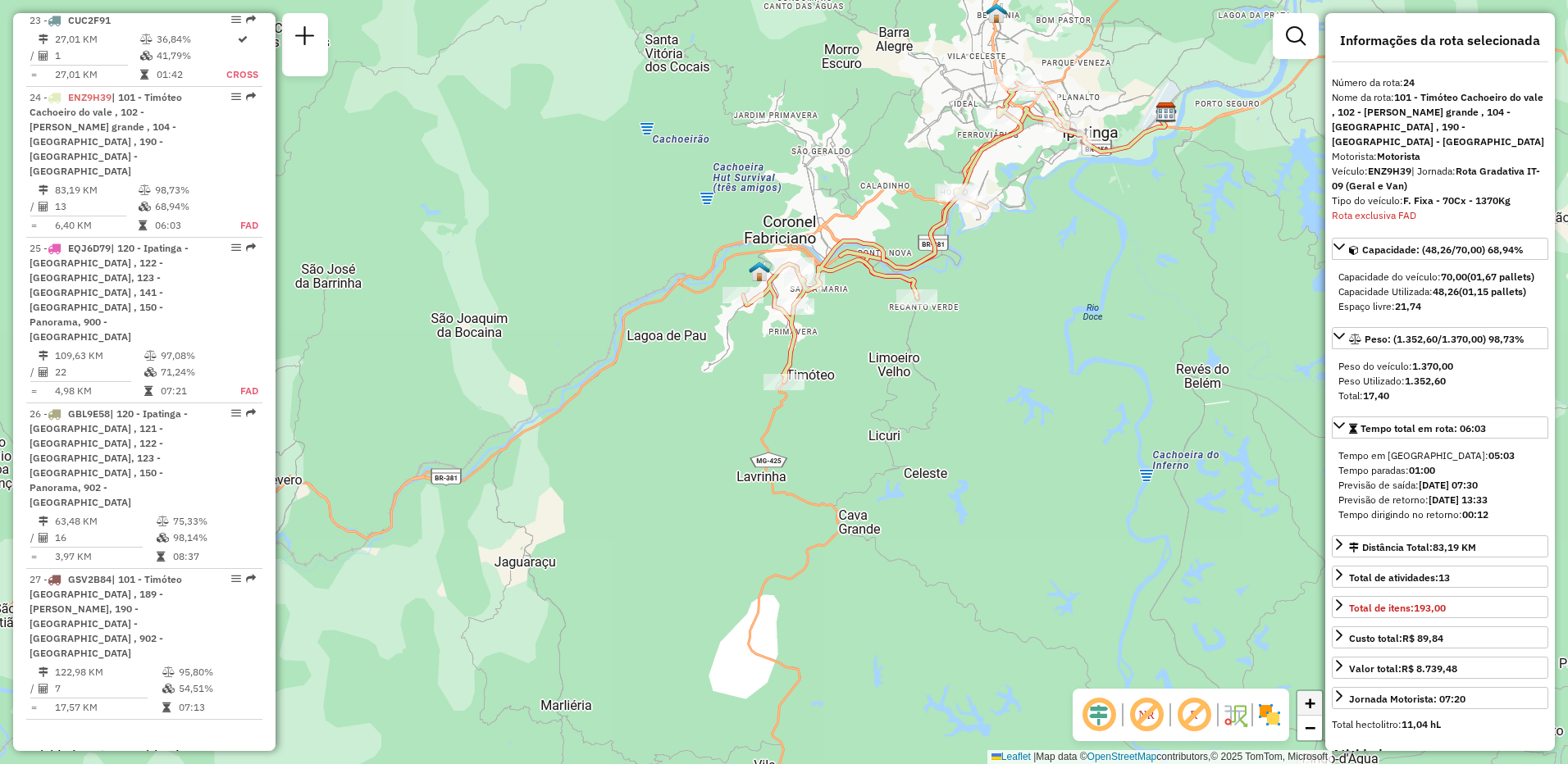
click at [1309, 703] on span "+" at bounding box center [1310, 703] width 11 height 20
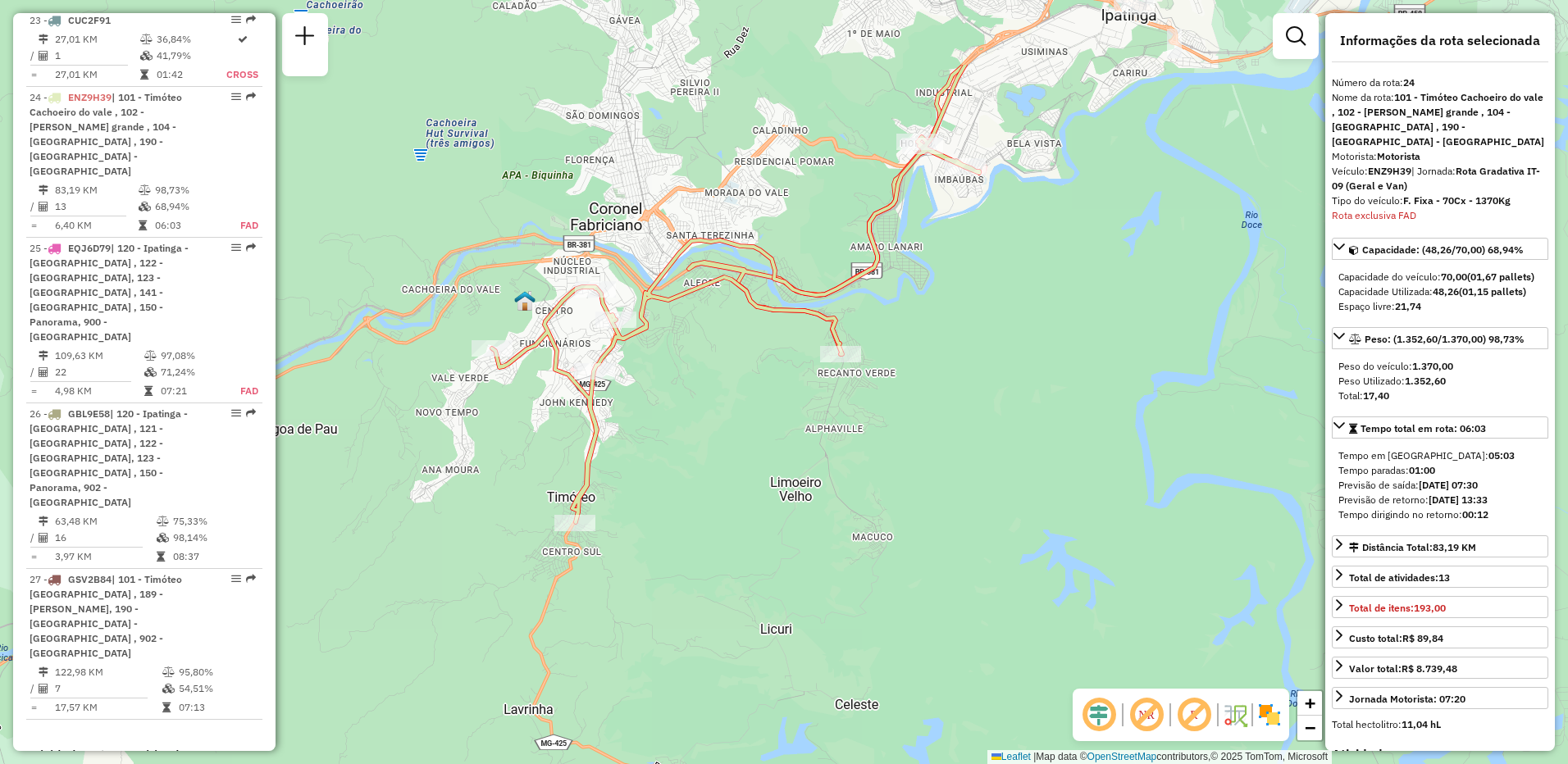
drag, startPoint x: 1235, startPoint y: 330, endPoint x: 1026, endPoint y: 471, distance: 252.1
click at [1026, 471] on div "Janela de atendimento Grade de atendimento Capacidade Transportadoras Veículos …" at bounding box center [784, 382] width 1568 height 764
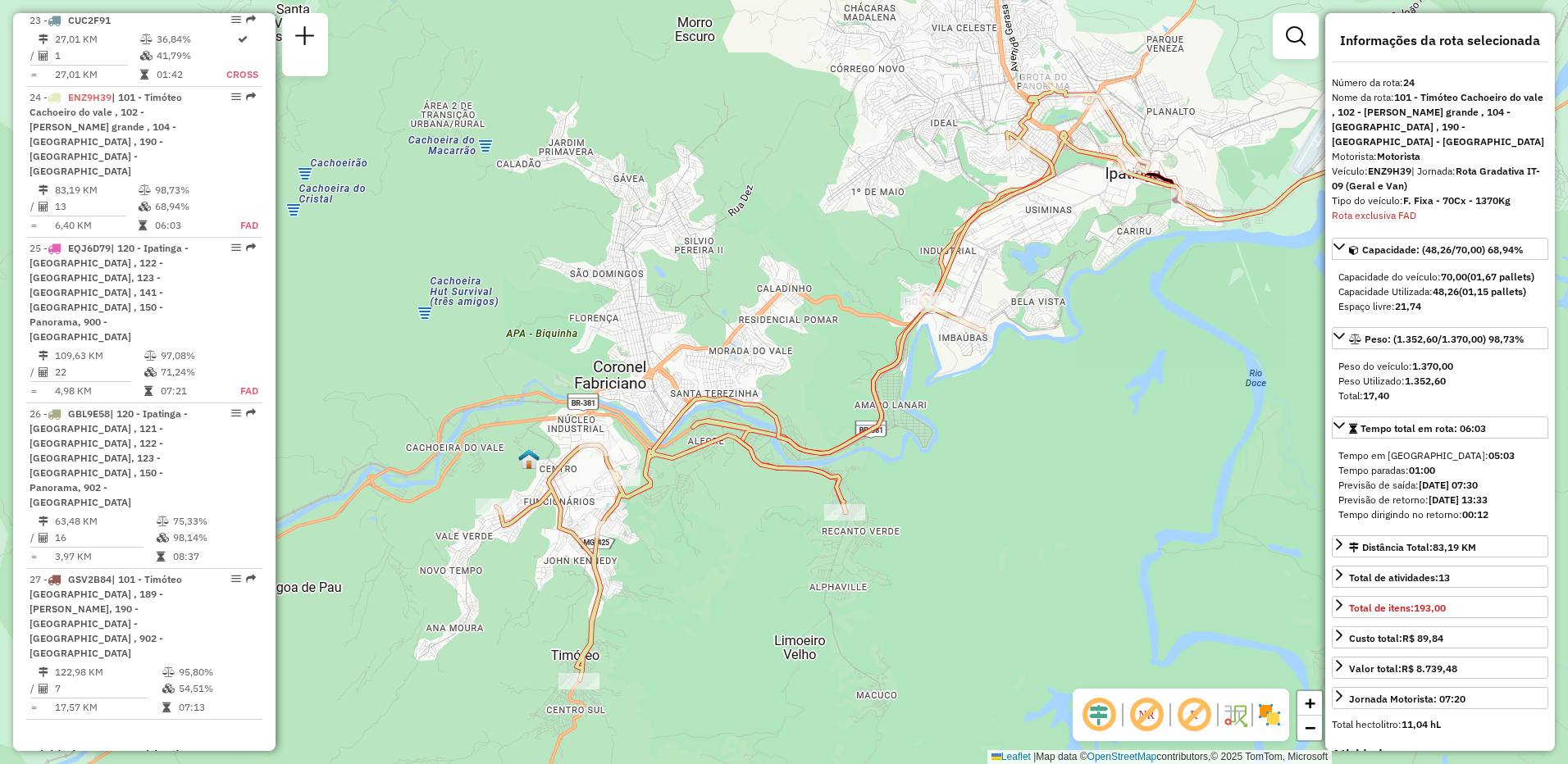
drag, startPoint x: 1063, startPoint y: 314, endPoint x: 1065, endPoint y: 472, distance: 158.0
click at [1065, 472] on div "Janela de atendimento Grade de atendimento Capacidade Transportadoras Veículos …" at bounding box center [784, 382] width 1568 height 764
